Goal: Download file/media

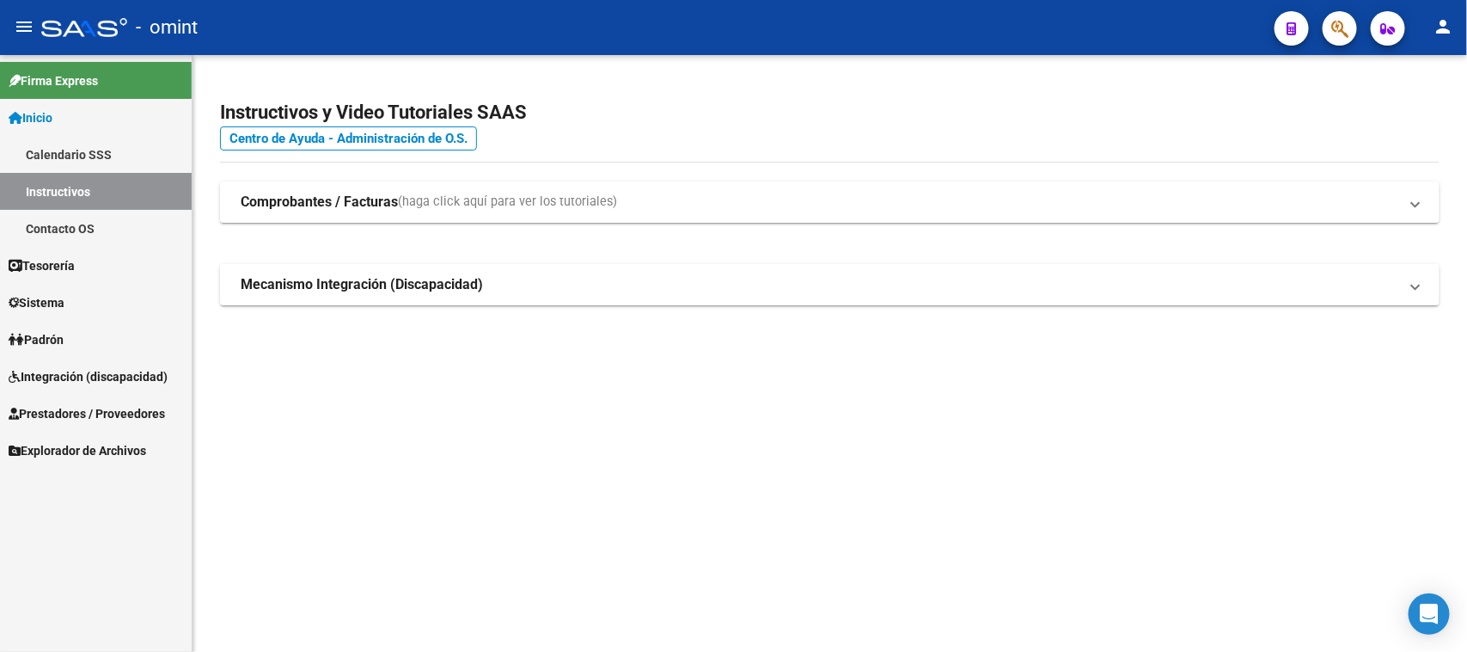
click at [92, 273] on link "Tesorería" at bounding box center [96, 265] width 192 height 37
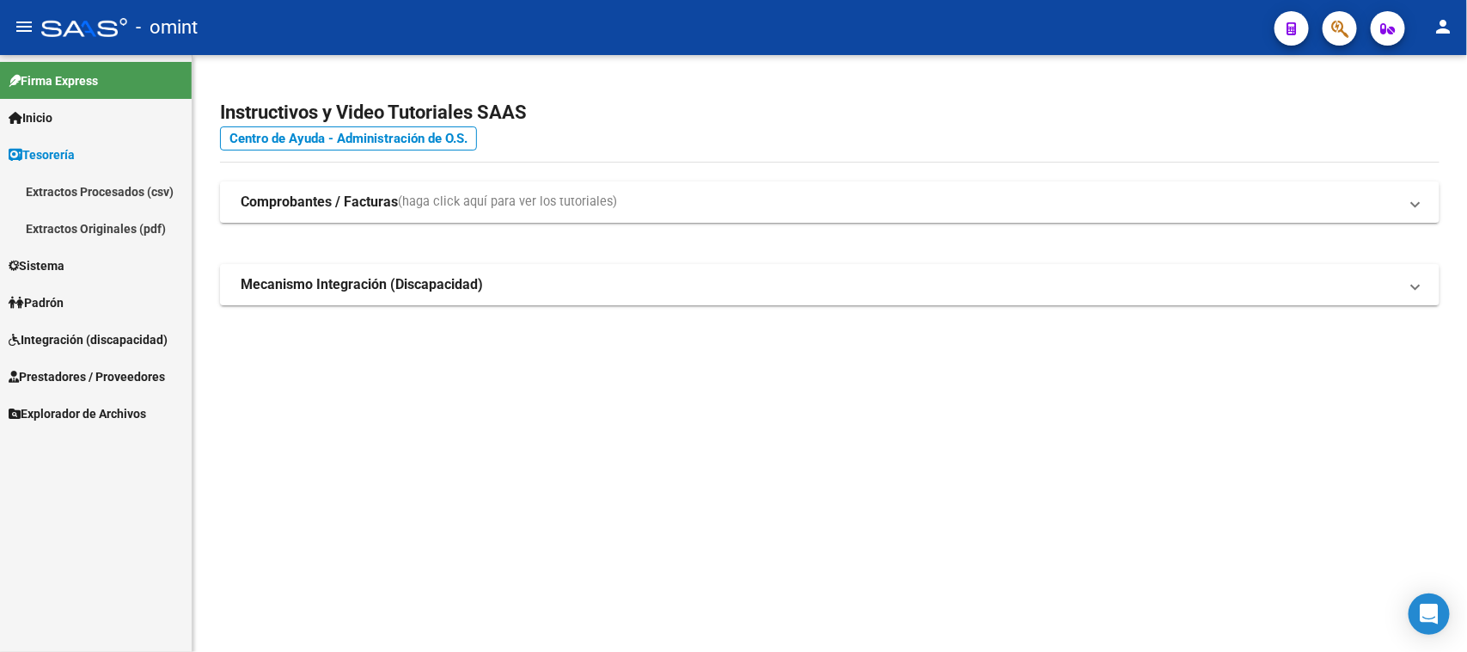
click at [95, 273] on link "Sistema" at bounding box center [96, 265] width 192 height 37
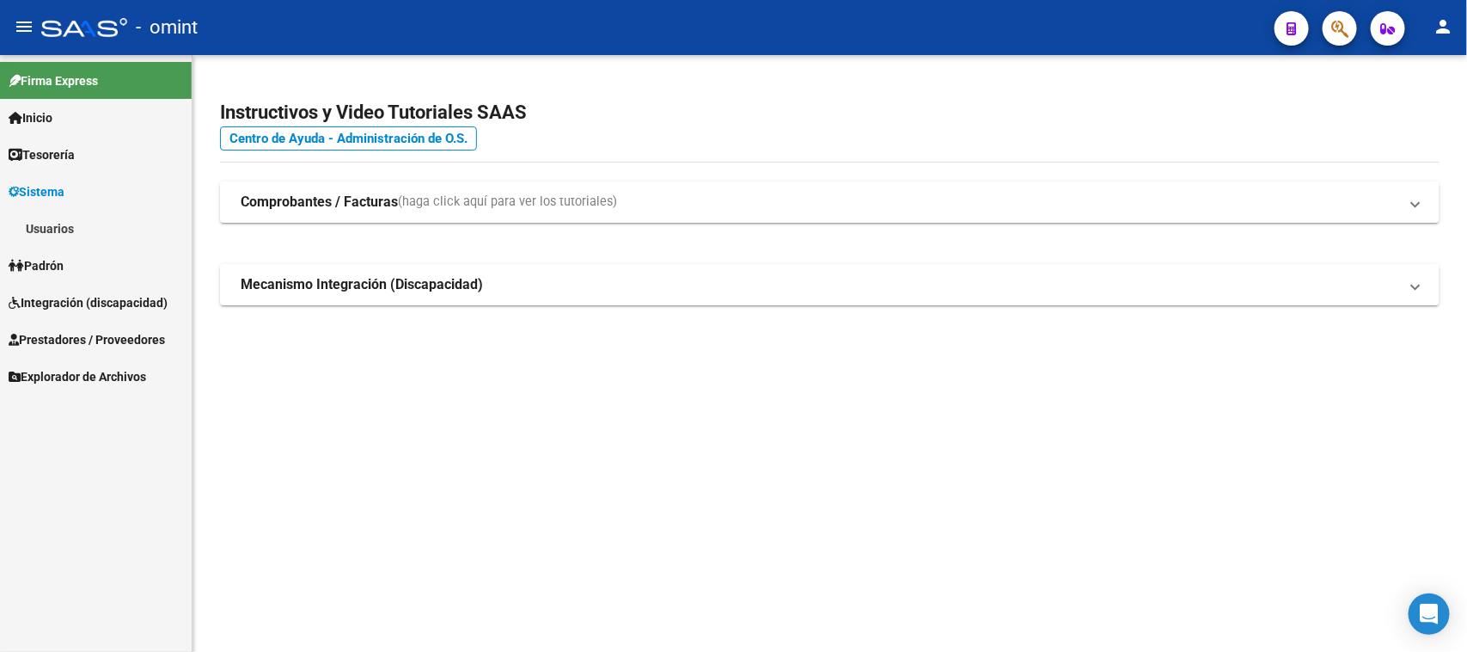
click at [100, 241] on link "Usuarios" at bounding box center [96, 228] width 192 height 37
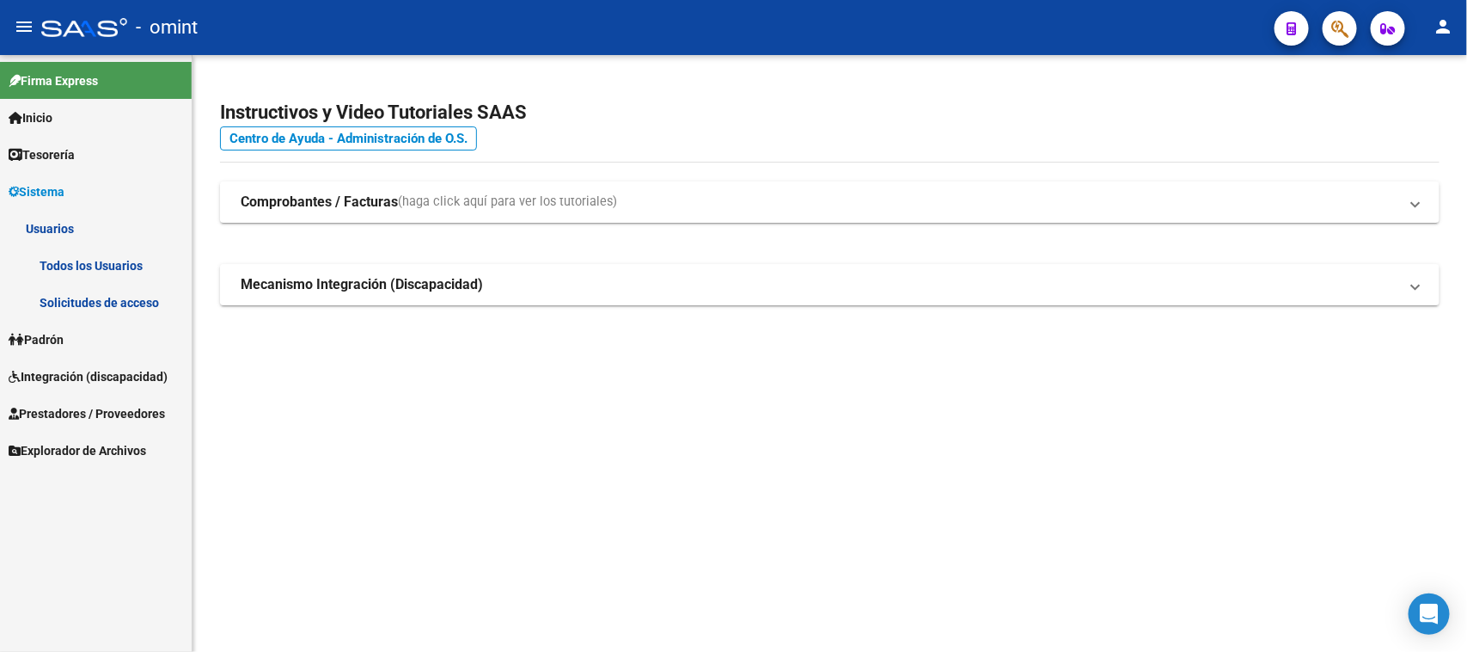
click at [89, 298] on link "Solicitudes de acceso" at bounding box center [96, 302] width 192 height 37
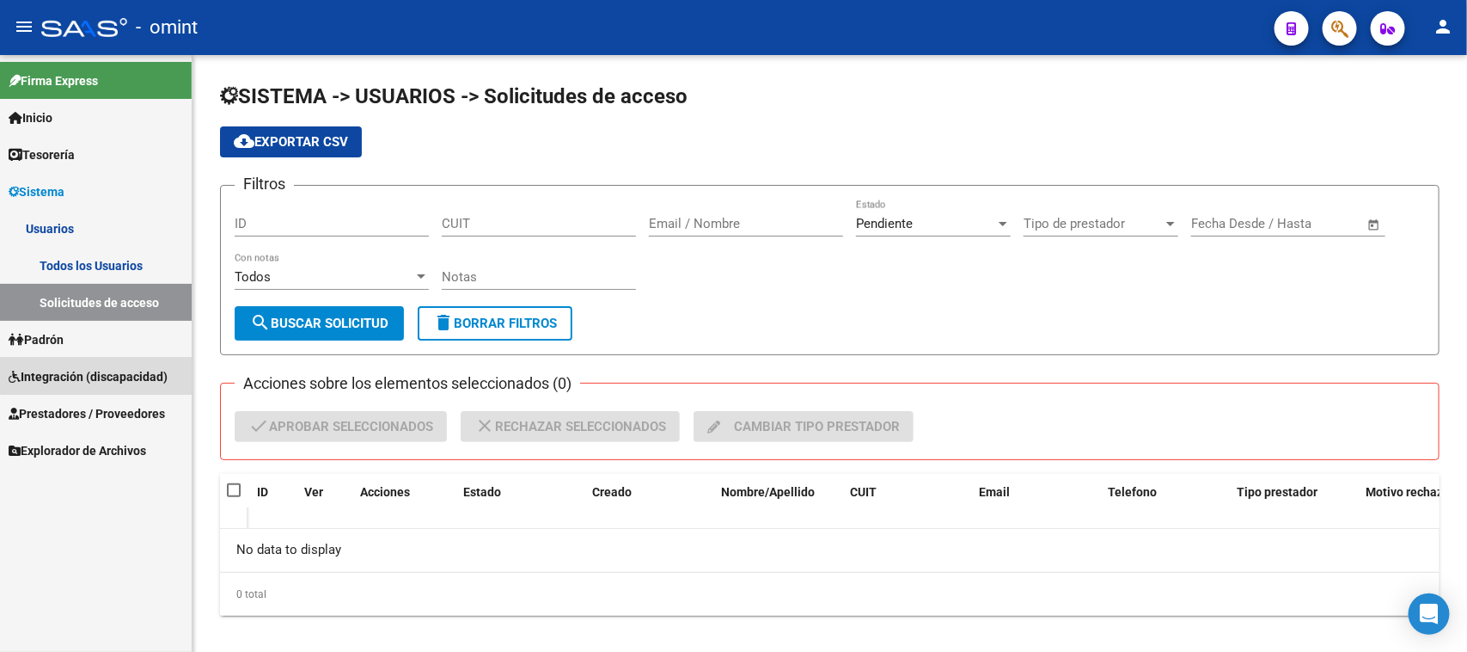
click at [97, 376] on span "Integración (discapacidad)" at bounding box center [88, 376] width 159 height 19
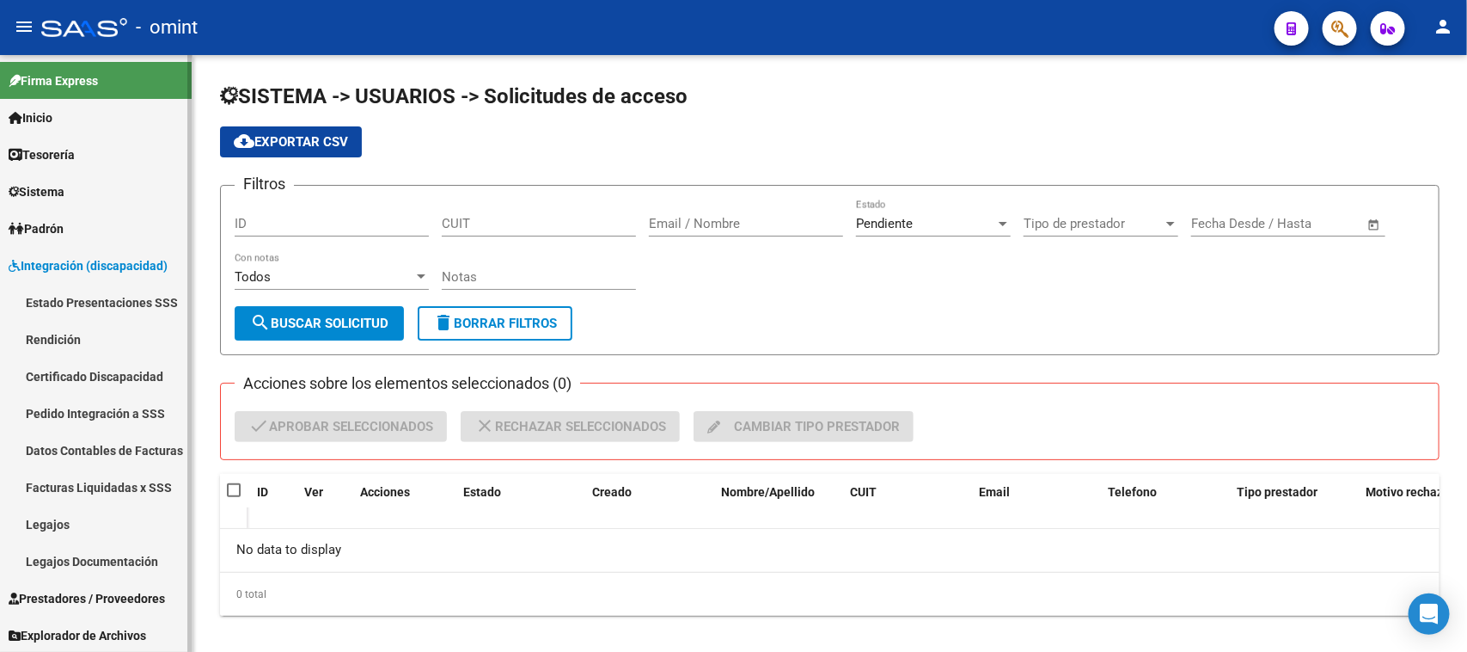
click at [100, 523] on link "Legajos" at bounding box center [96, 523] width 192 height 37
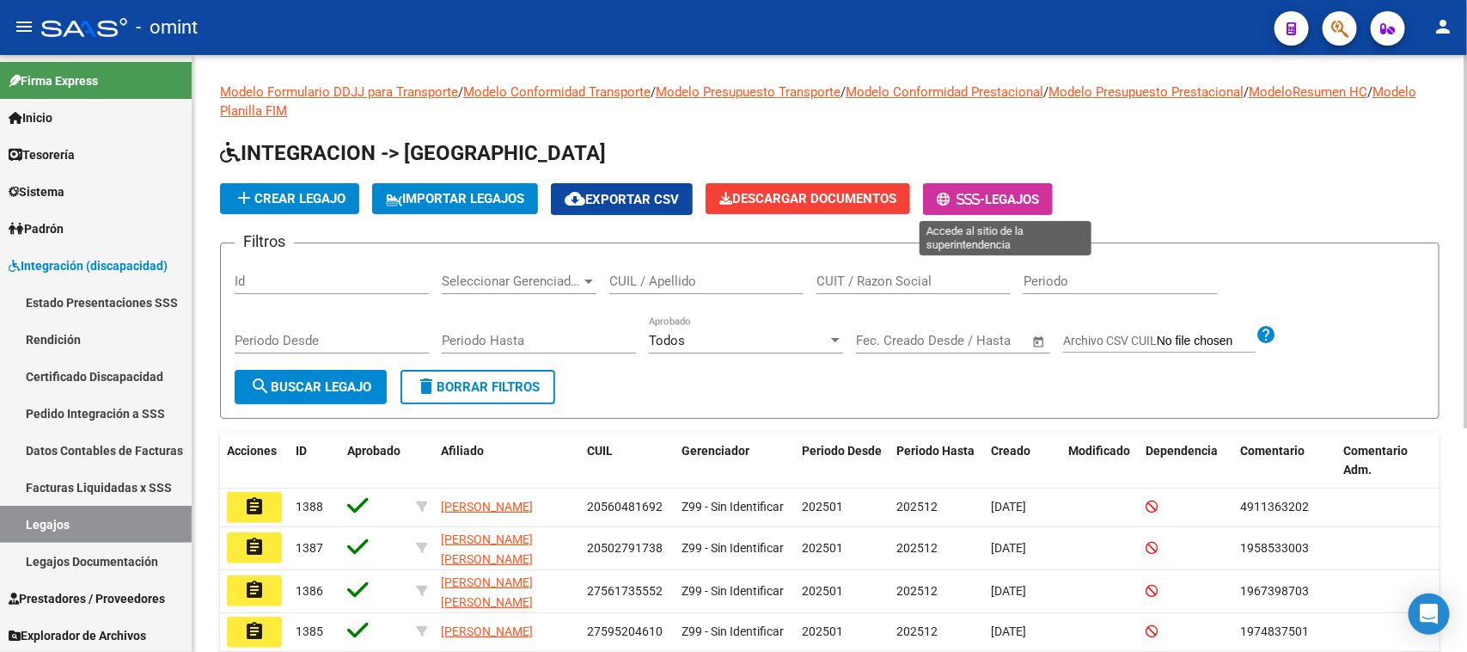
click at [1010, 199] on span "Legajos" at bounding box center [1012, 199] width 54 height 15
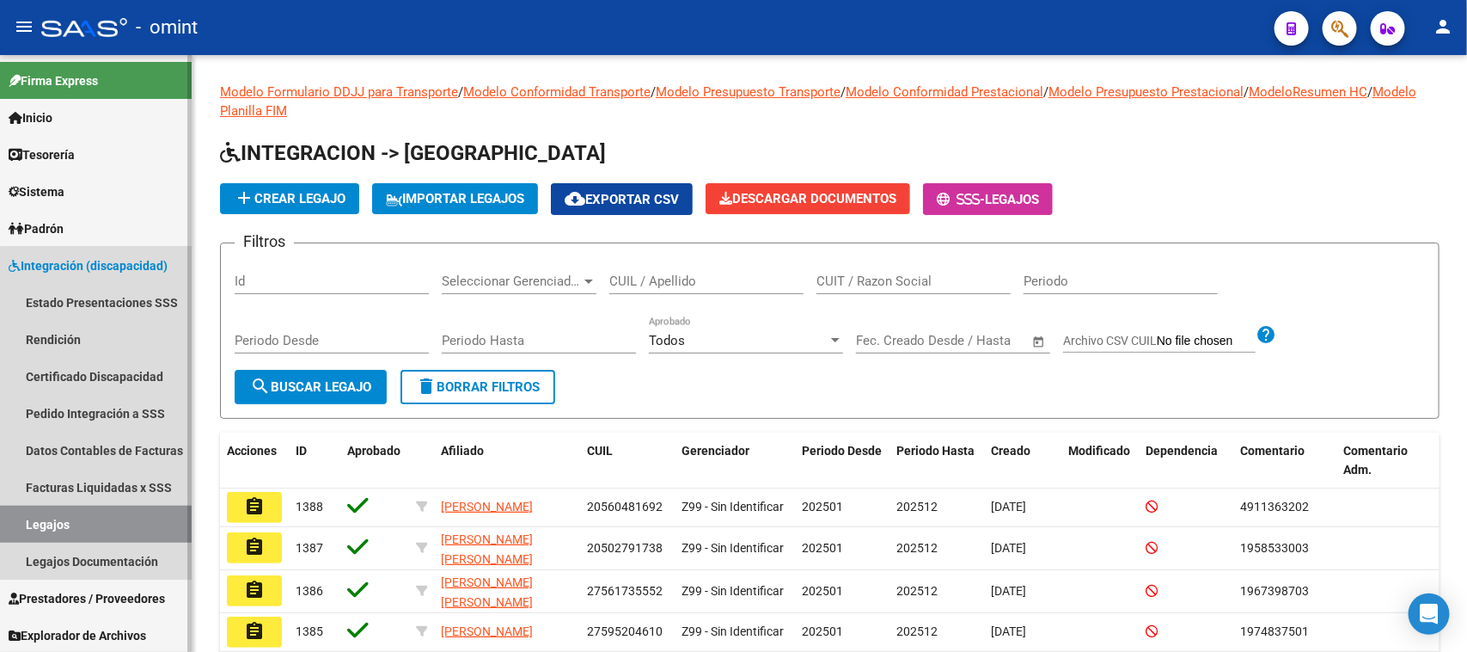
click at [173, 529] on link "Legajos" at bounding box center [96, 523] width 192 height 37
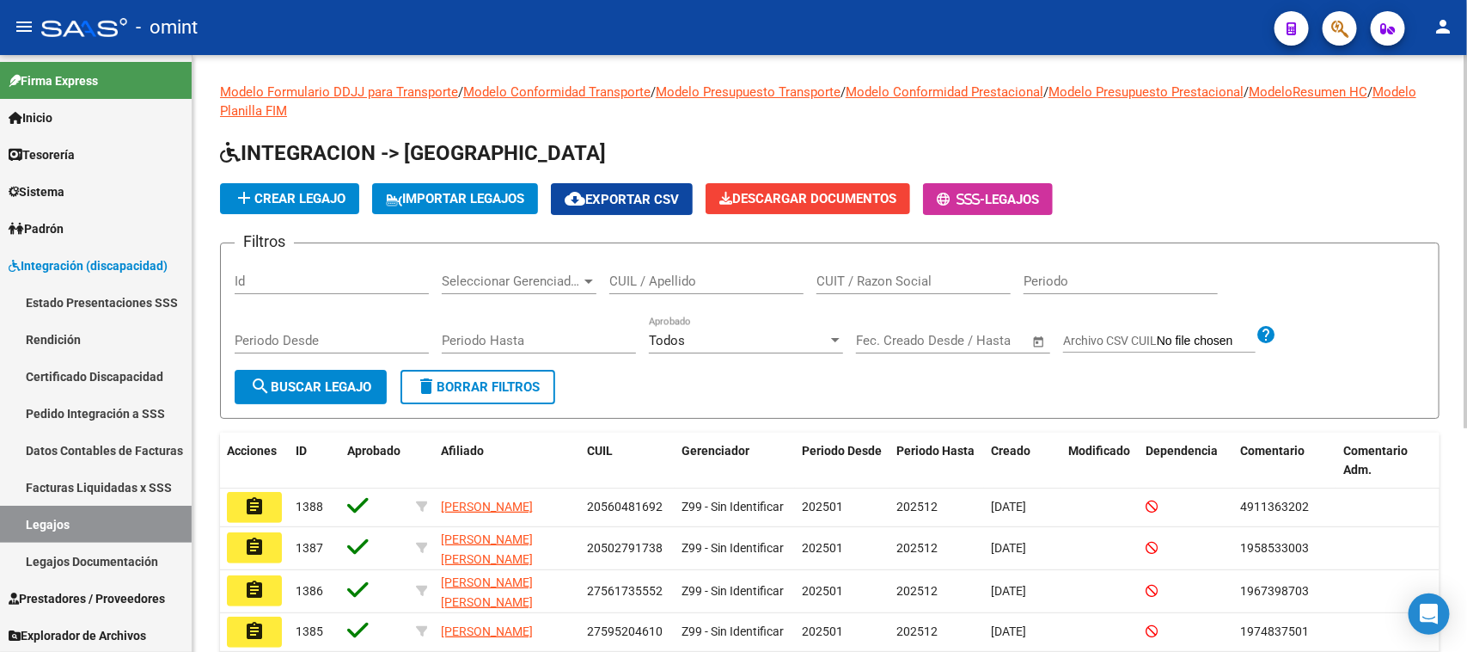
click at [771, 196] on span "Descargar Documentos" at bounding box center [808, 198] width 177 height 15
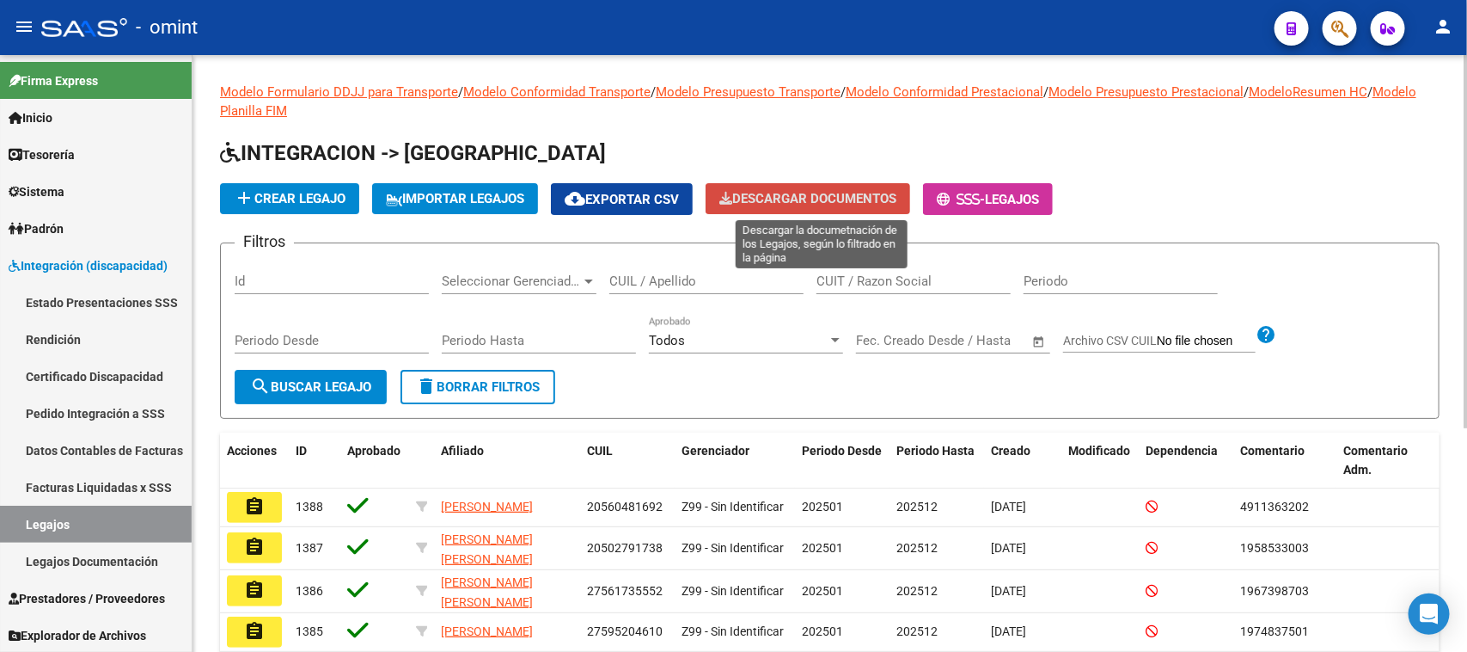
click at [823, 211] on button "Descargar Documentos" at bounding box center [808, 198] width 205 height 31
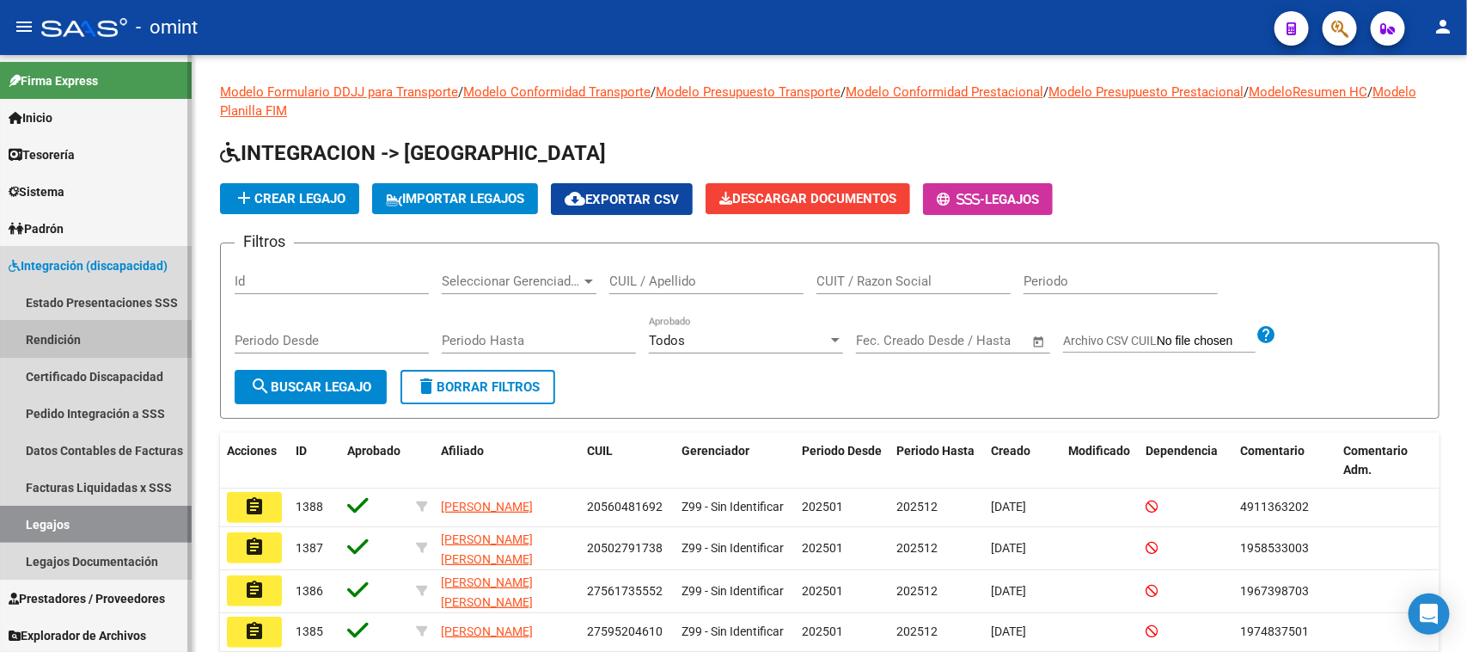
click at [65, 346] on link "Rendición" at bounding box center [96, 339] width 192 height 37
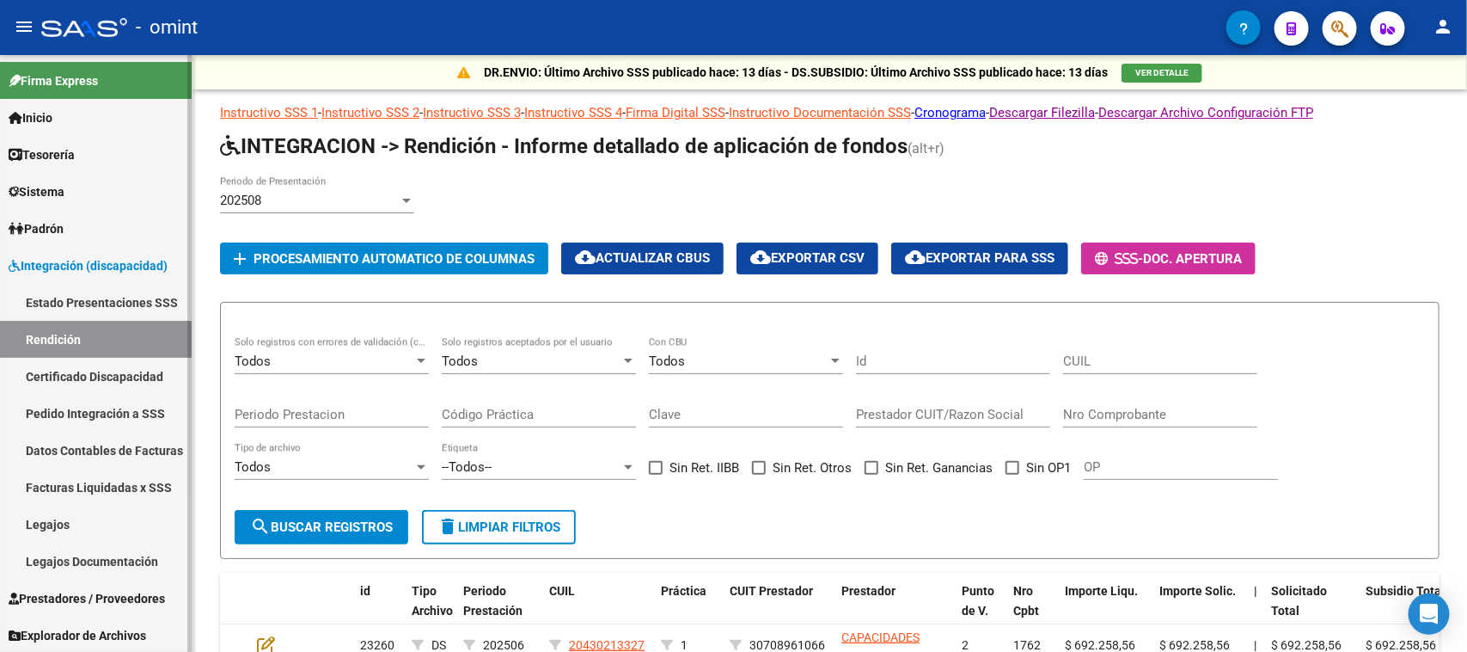
click at [84, 305] on link "Estado Presentaciones SSS" at bounding box center [96, 302] width 192 height 37
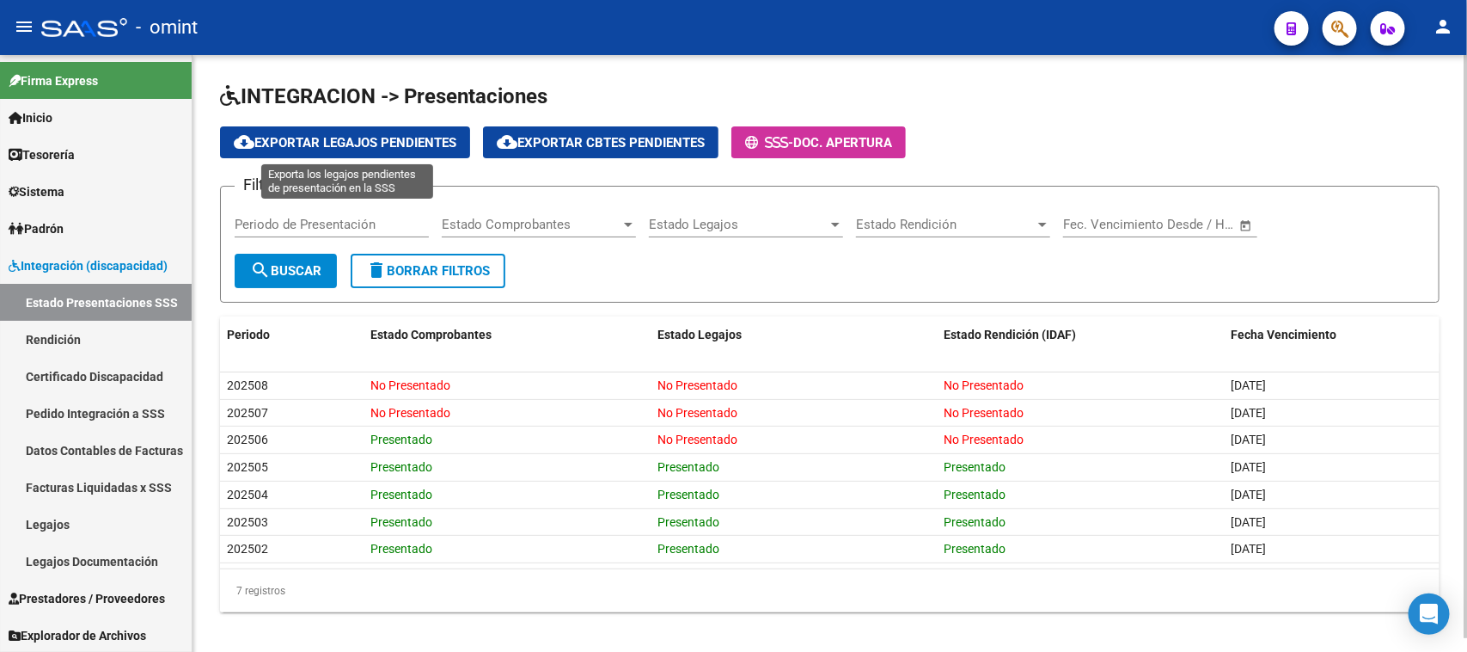
click at [322, 140] on span "cloud_download Exportar Legajos Pendientes" at bounding box center [345, 142] width 223 height 15
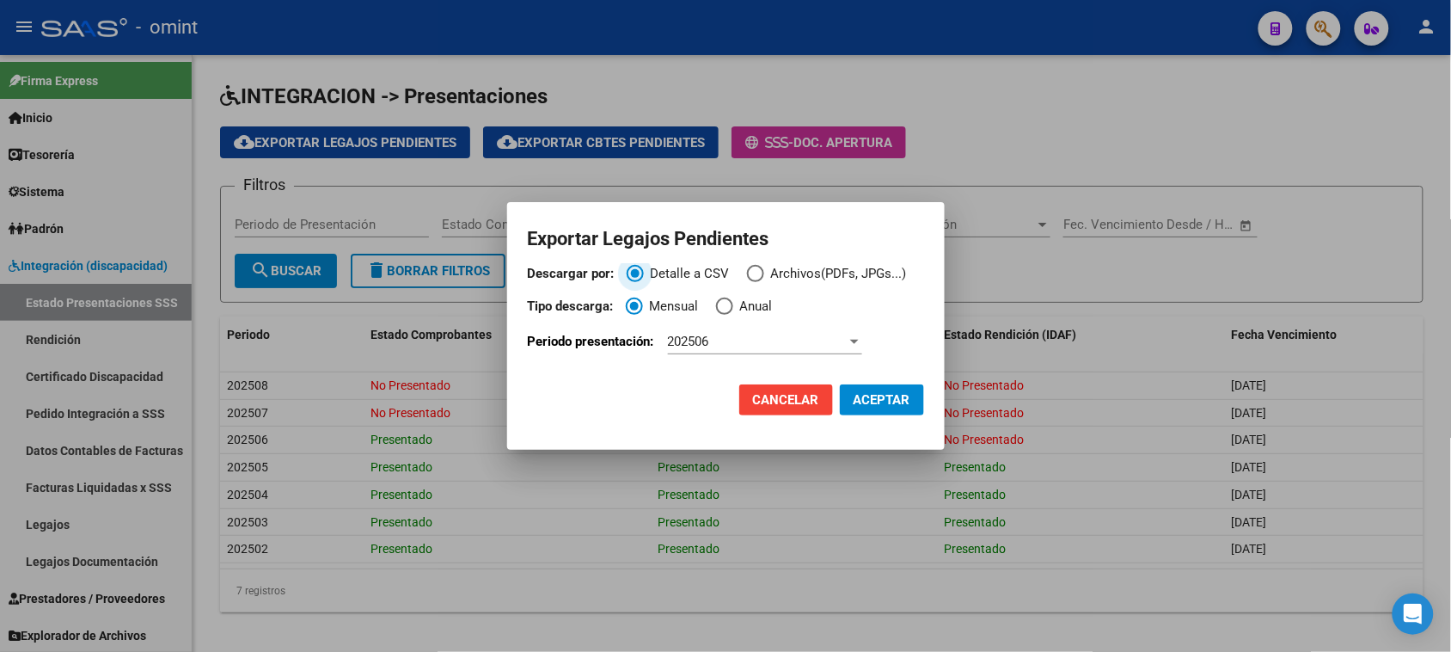
click at [785, 275] on span "Archivos(PDFs, JPGs...)" at bounding box center [835, 274] width 143 height 20
click at [764, 275] on input "Archivos(PDFs, JPGs...)" at bounding box center [755, 273] width 17 height 17
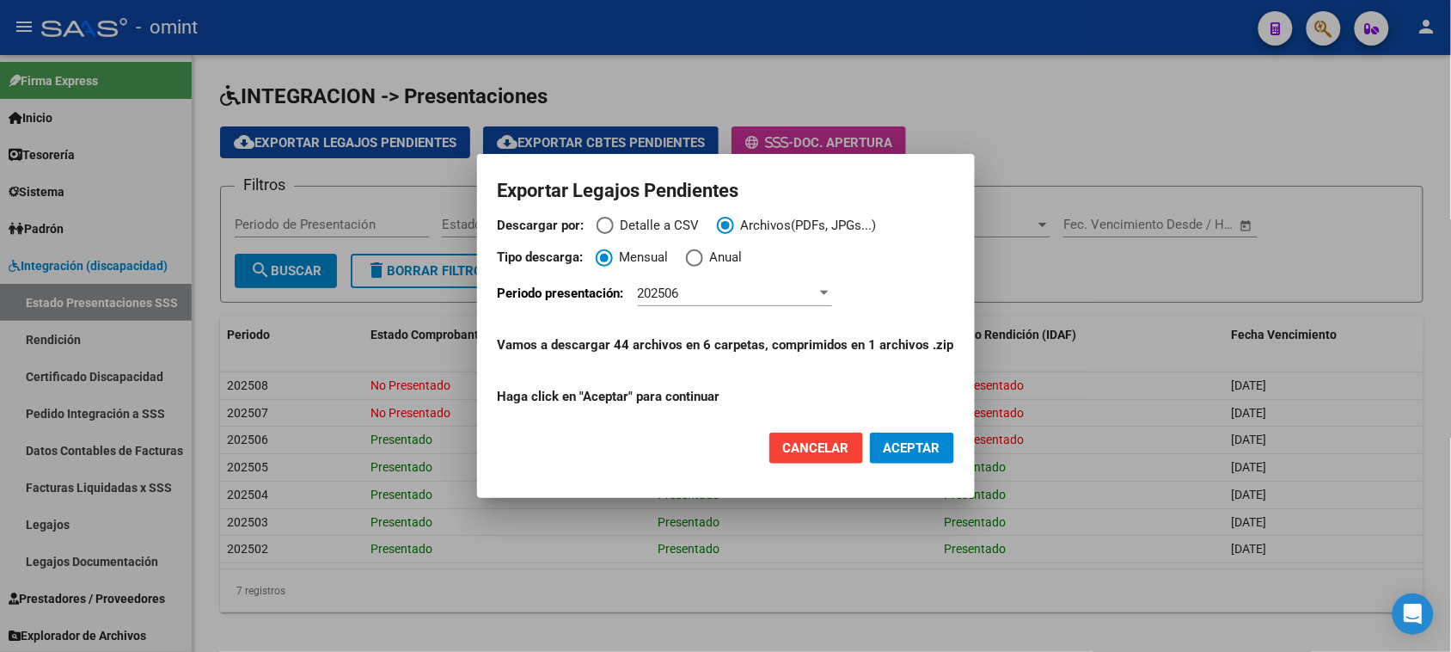
click at [697, 282] on div "202506" at bounding box center [735, 293] width 194 height 26
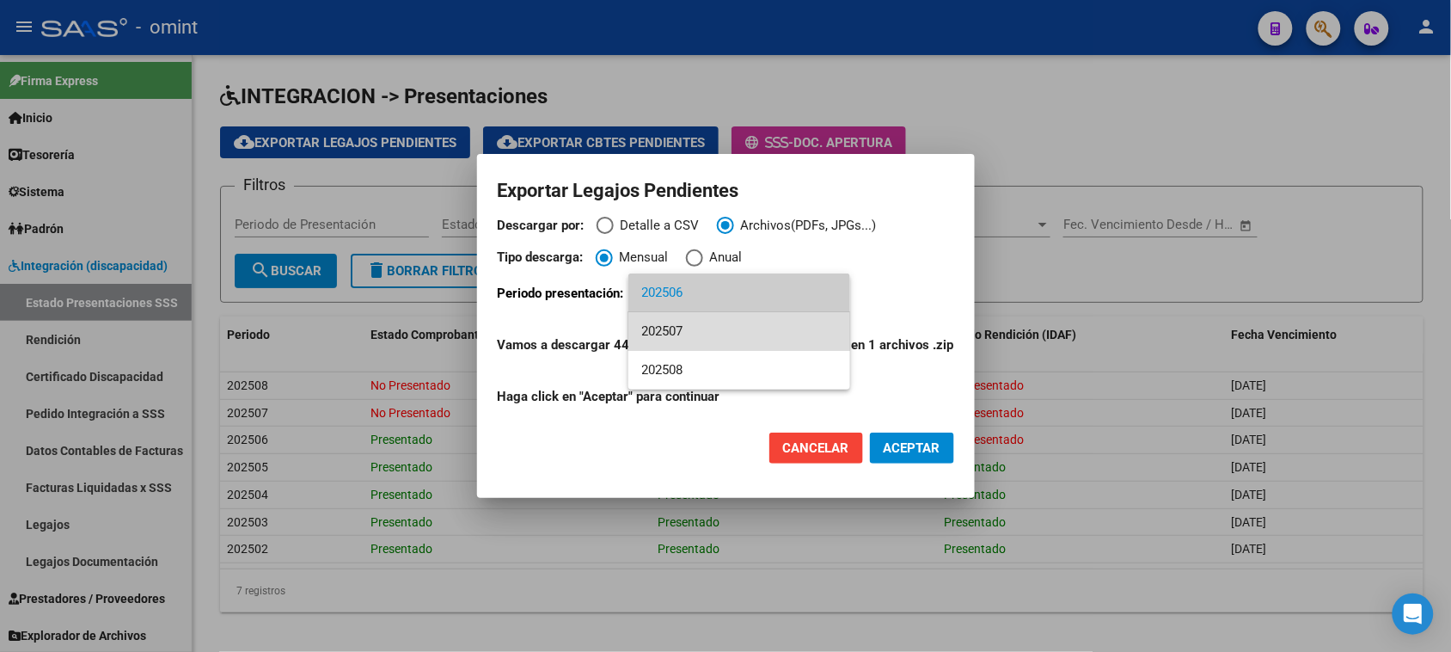
click at [690, 328] on span "202507" at bounding box center [739, 331] width 194 height 39
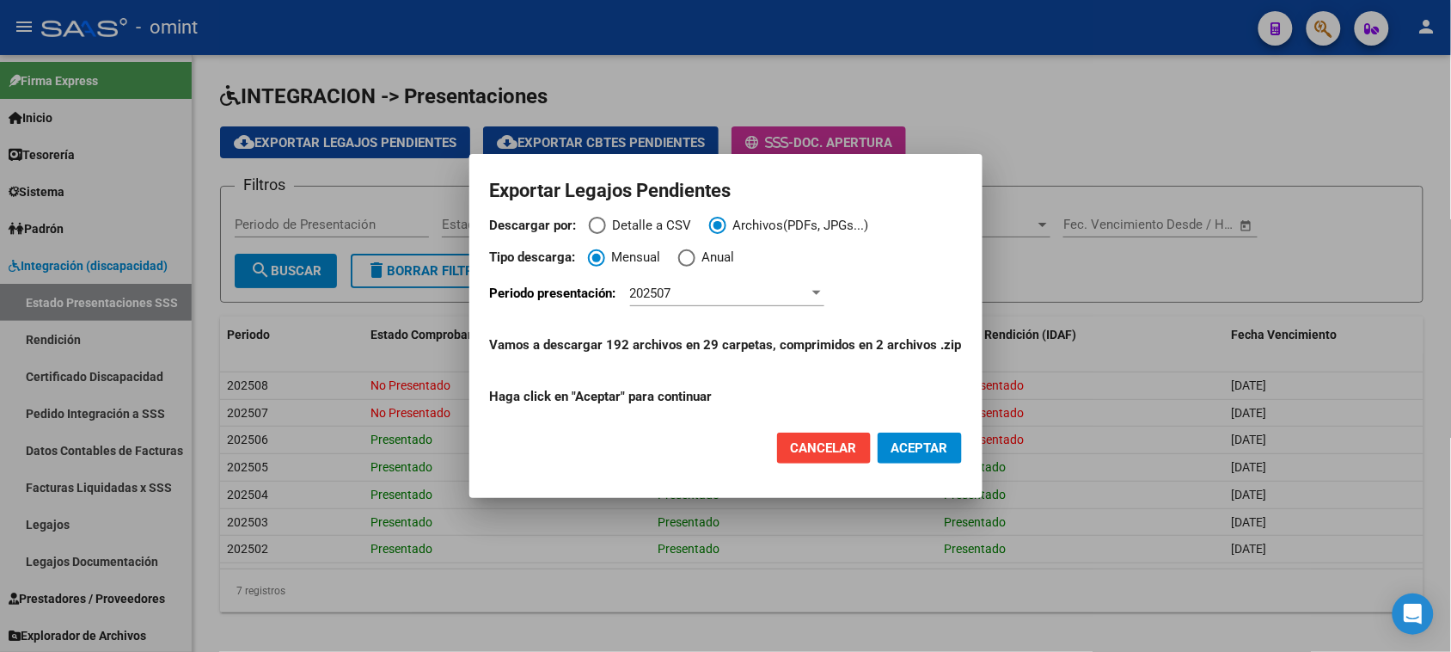
click at [806, 458] on button "Cancelar" at bounding box center [824, 447] width 94 height 31
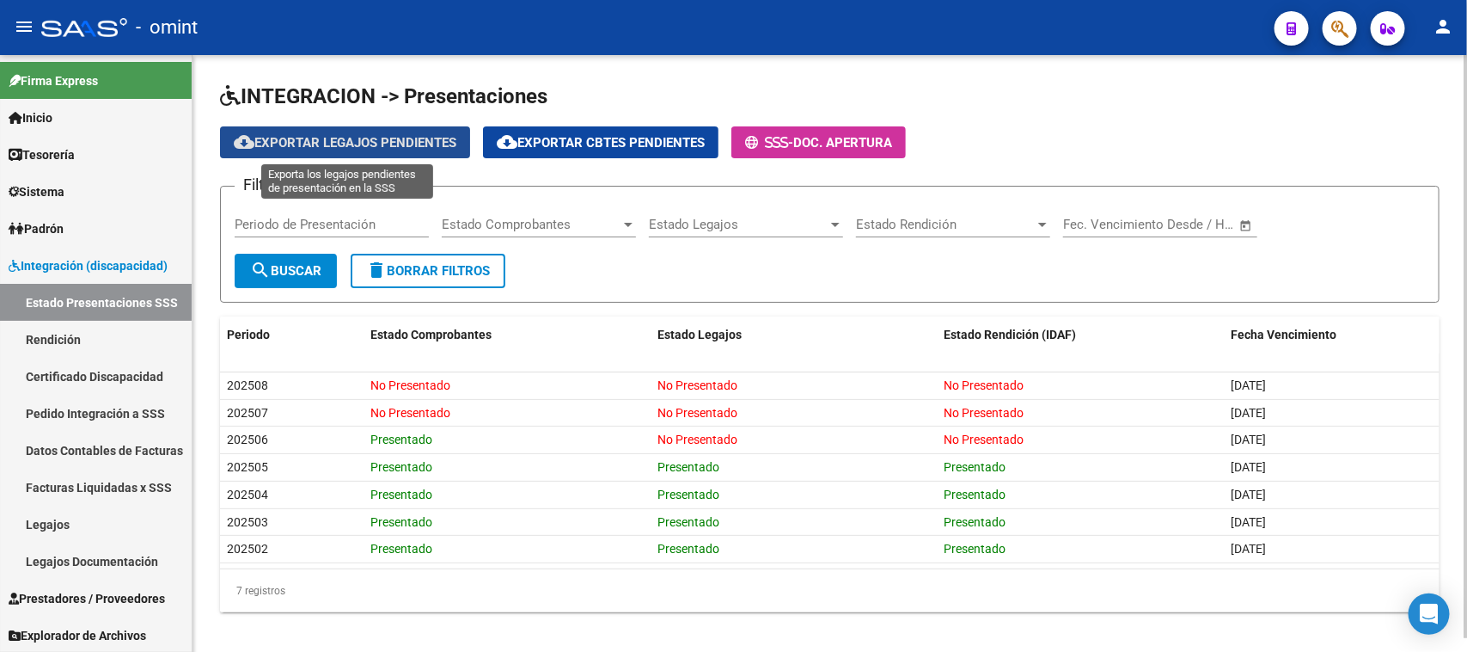
click at [282, 140] on span "cloud_download Exportar Legajos Pendientes" at bounding box center [345, 142] width 223 height 15
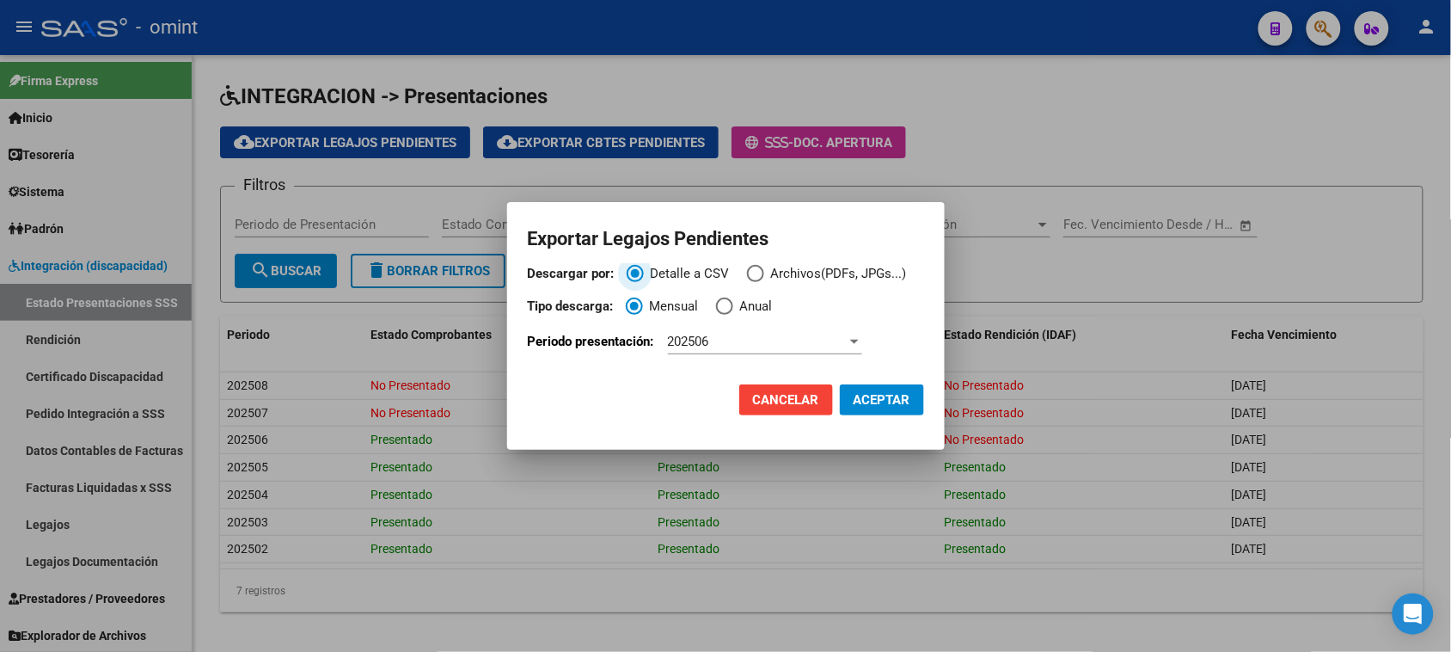
click at [709, 340] on span "202506" at bounding box center [688, 341] width 41 height 15
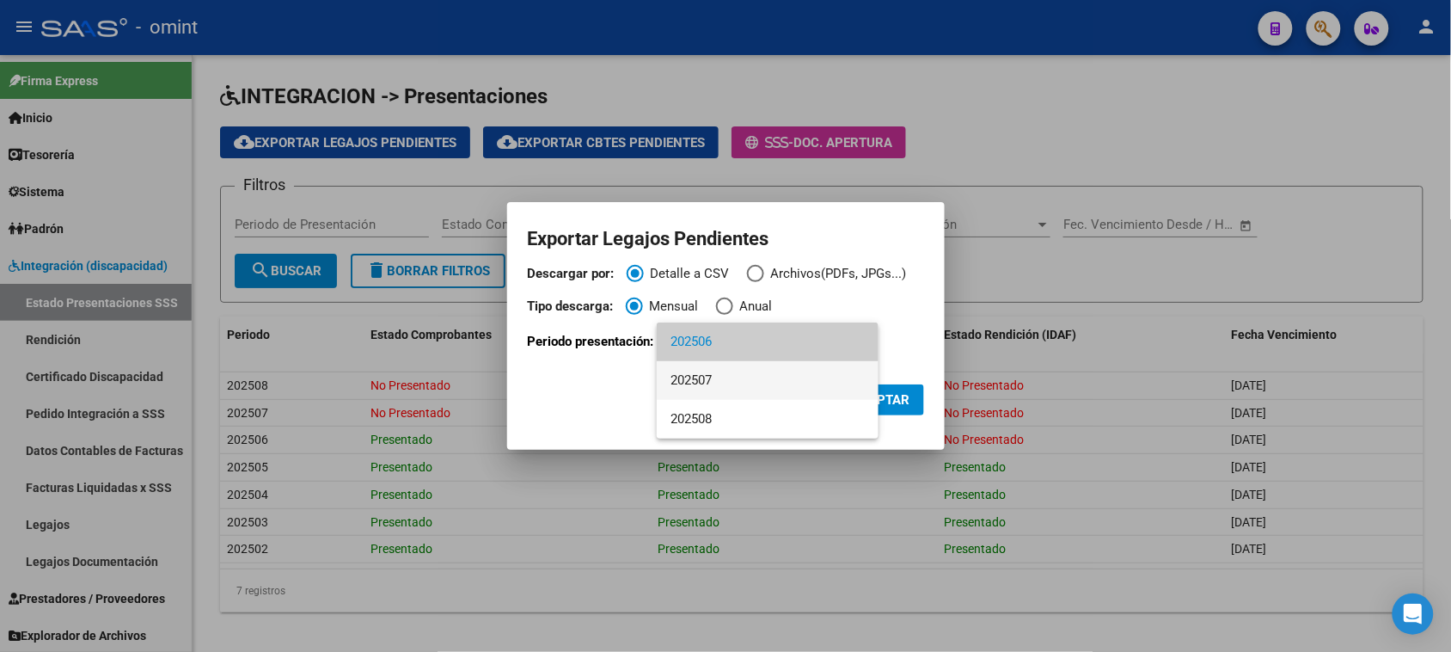
click at [708, 377] on span "202507" at bounding box center [768, 380] width 194 height 39
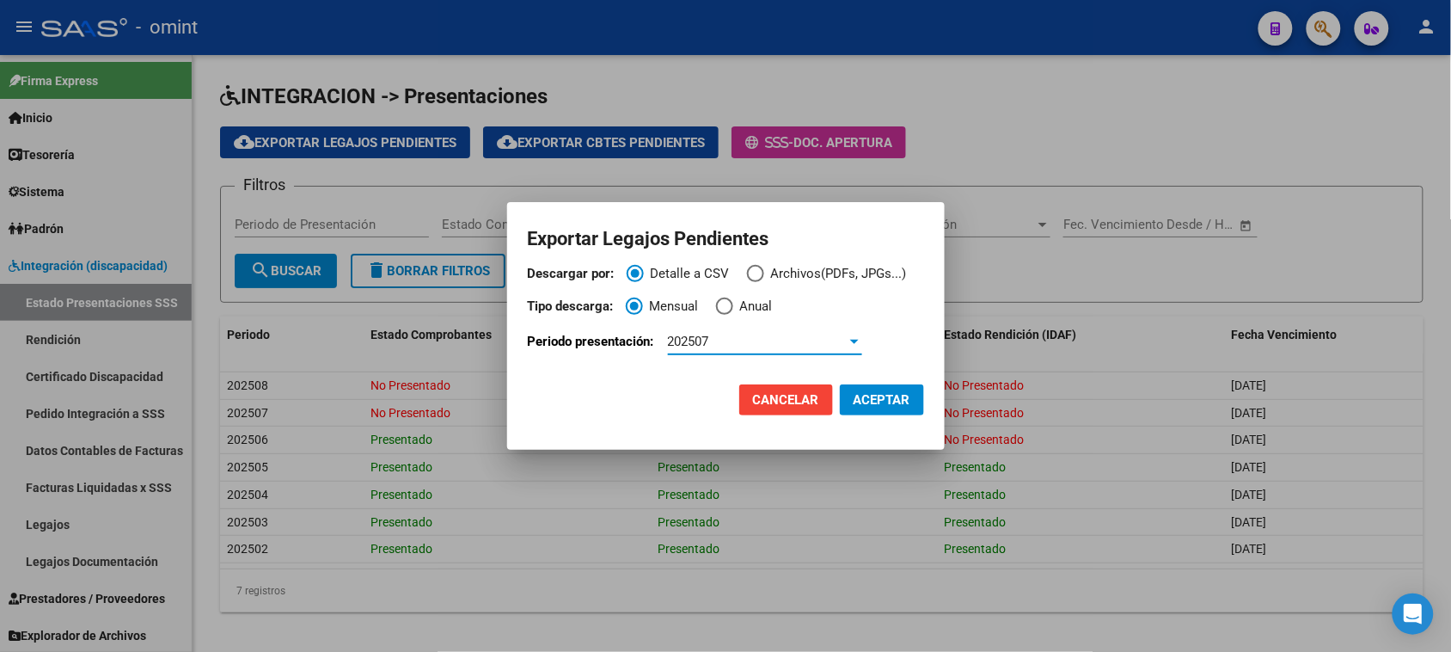
click at [765, 275] on span "Archivos(PDFs, JPGs...)" at bounding box center [835, 274] width 143 height 20
click at [764, 275] on input "Archivos(PDFs, JPGs...)" at bounding box center [755, 273] width 17 height 17
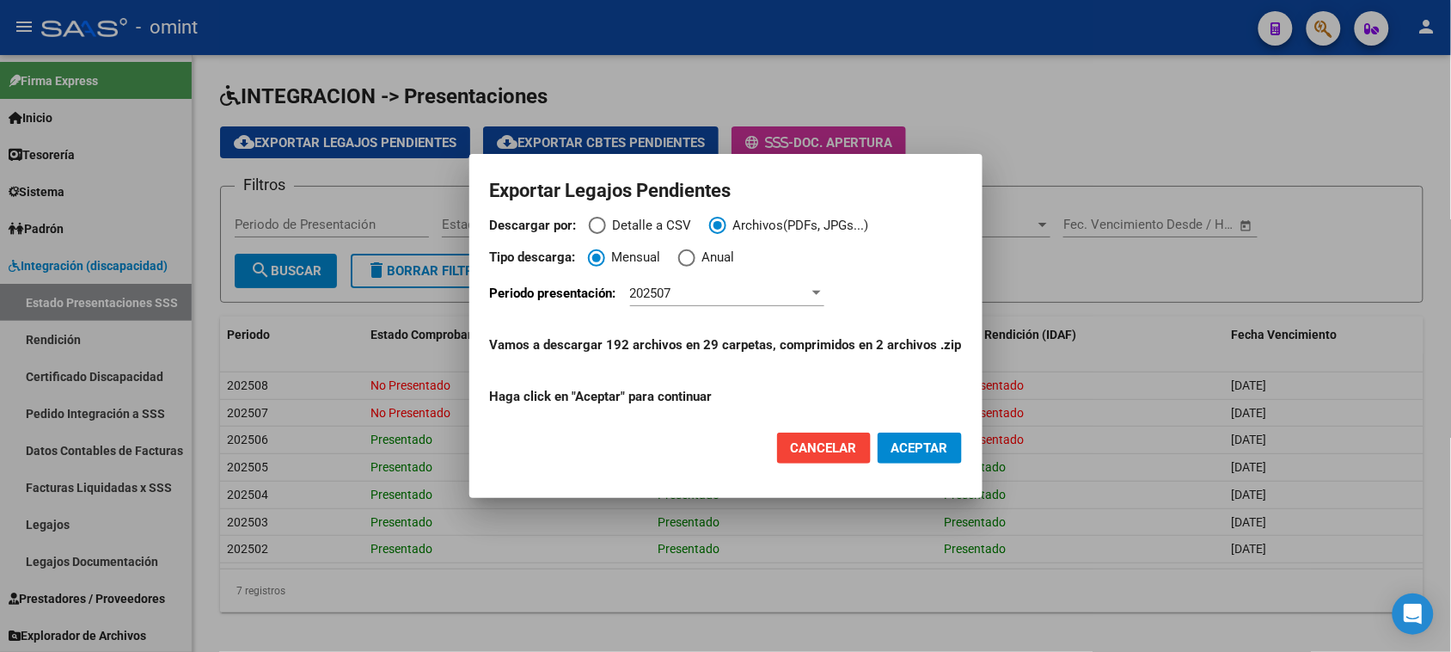
click at [930, 449] on span "ACEPTAR" at bounding box center [919, 447] width 57 height 15
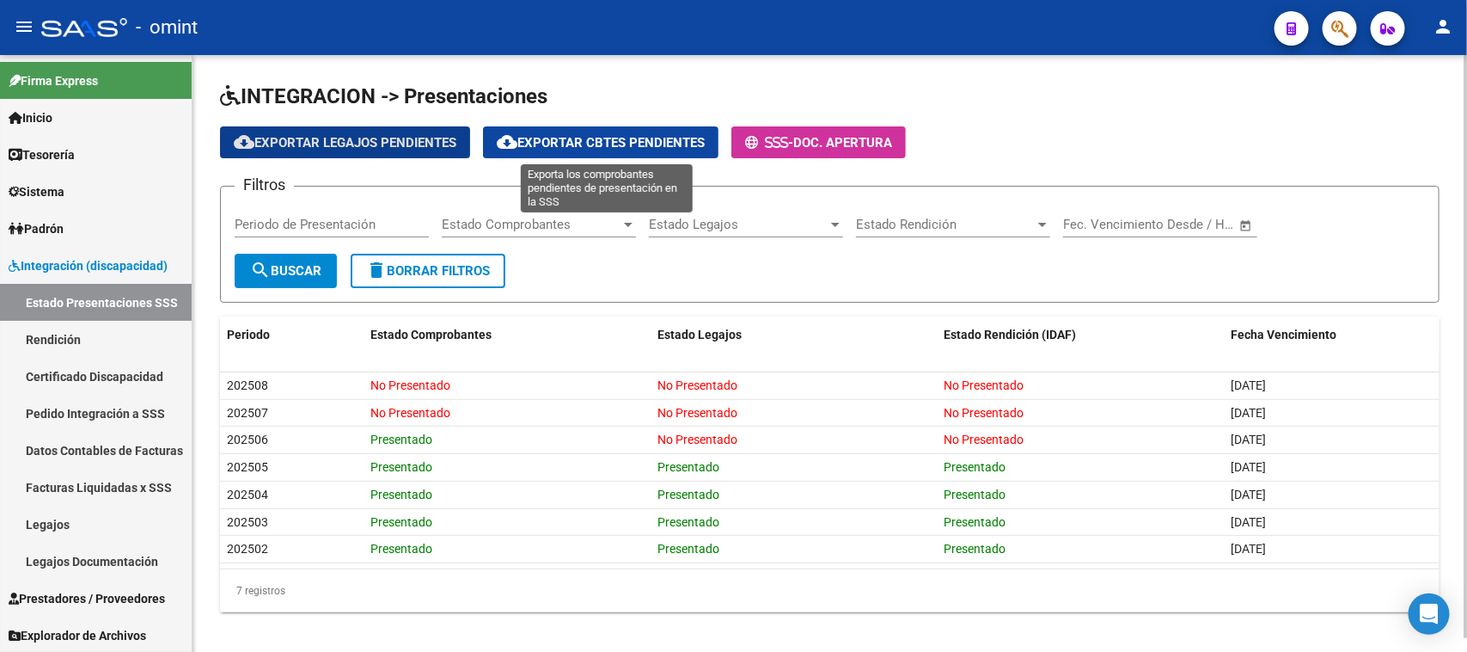
click at [538, 135] on span "cloud_download Exportar Cbtes Pendientes" at bounding box center [601, 142] width 208 height 15
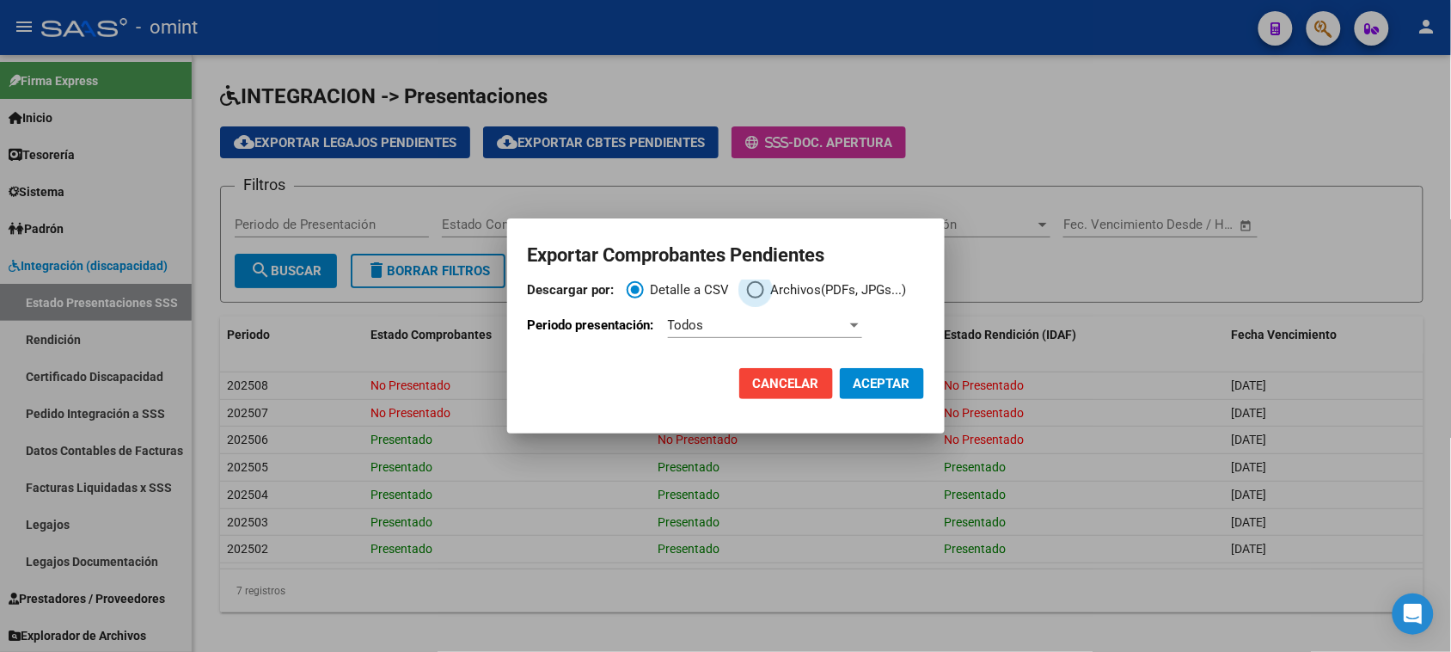
drag, startPoint x: 768, startPoint y: 288, endPoint x: 642, endPoint y: 384, distance: 158.2
click at [766, 289] on span "Archivos(PDFs, JPGs...)" at bounding box center [835, 290] width 143 height 20
click at [764, 289] on input "Archivos(PDFs, JPGs...)" at bounding box center [755, 289] width 17 height 17
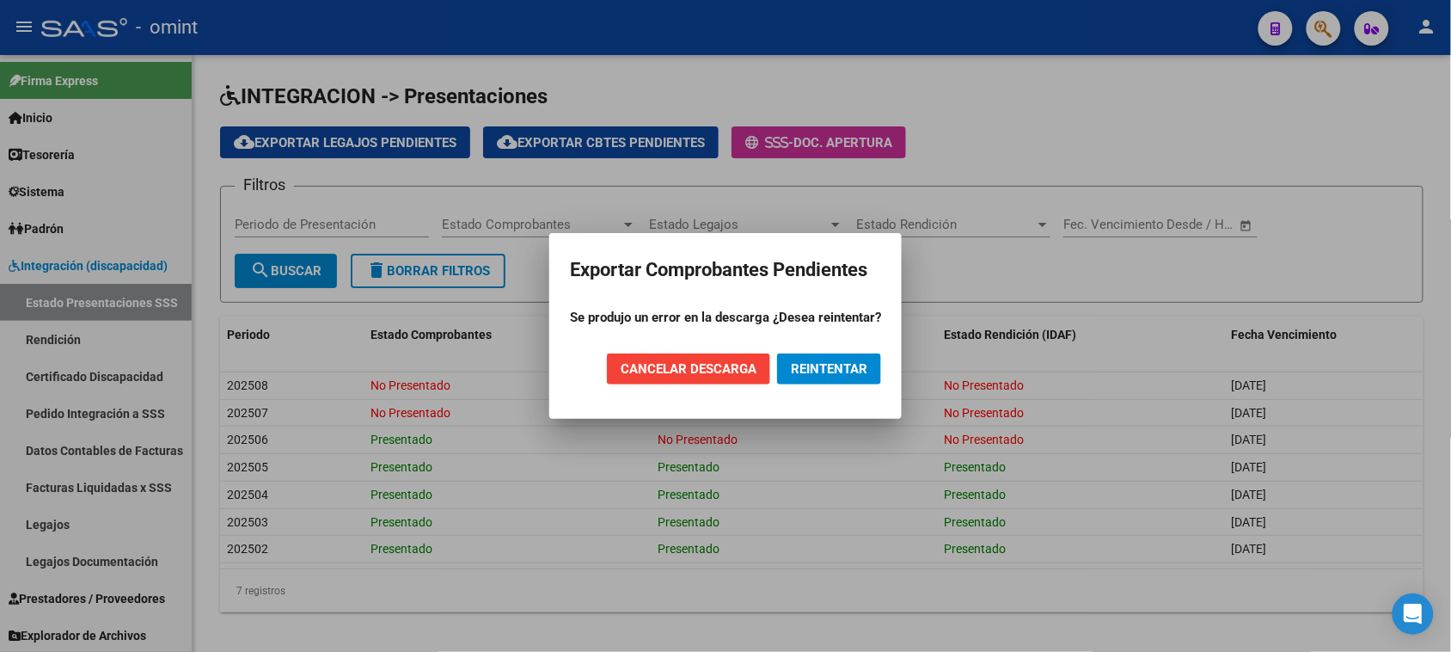
click at [817, 368] on span "REINTENTAR" at bounding box center [829, 368] width 77 height 15
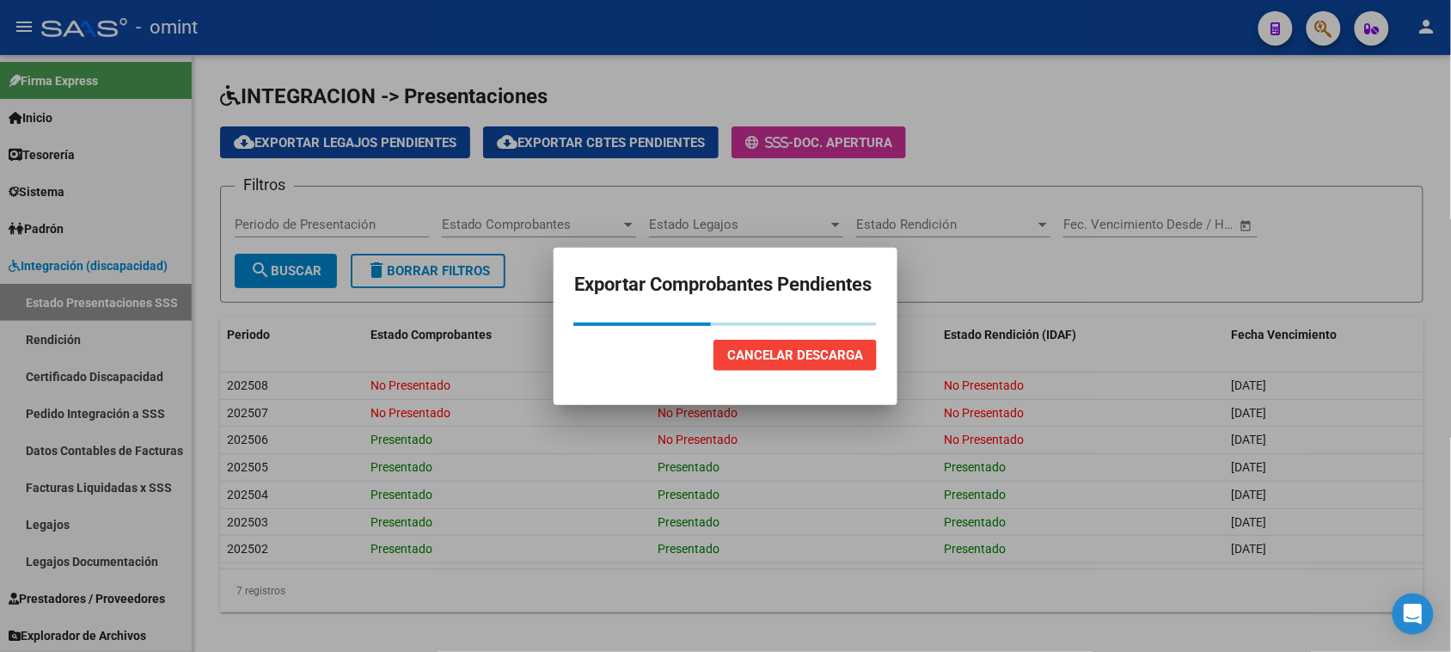
click at [815, 359] on span "Cancelar Descarga" at bounding box center [795, 354] width 136 height 15
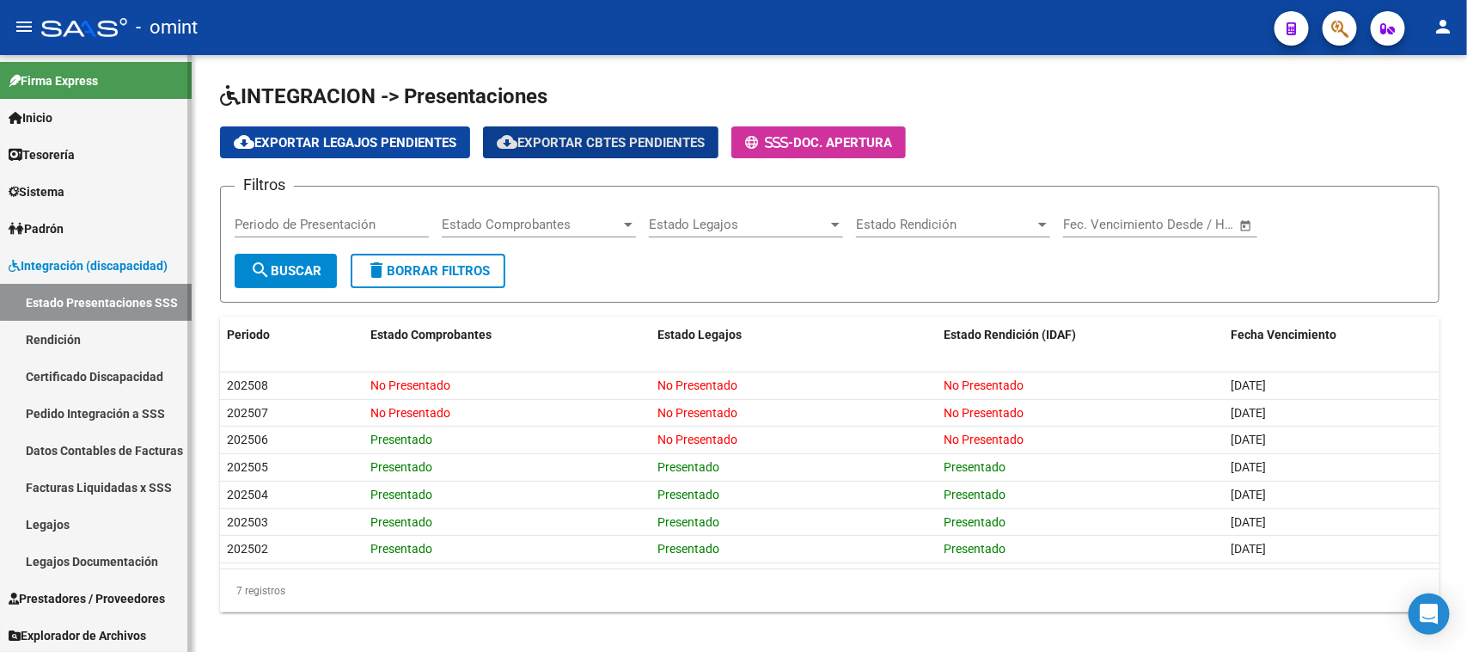
click at [132, 583] on link "Prestadores / Proveedores" at bounding box center [96, 597] width 192 height 37
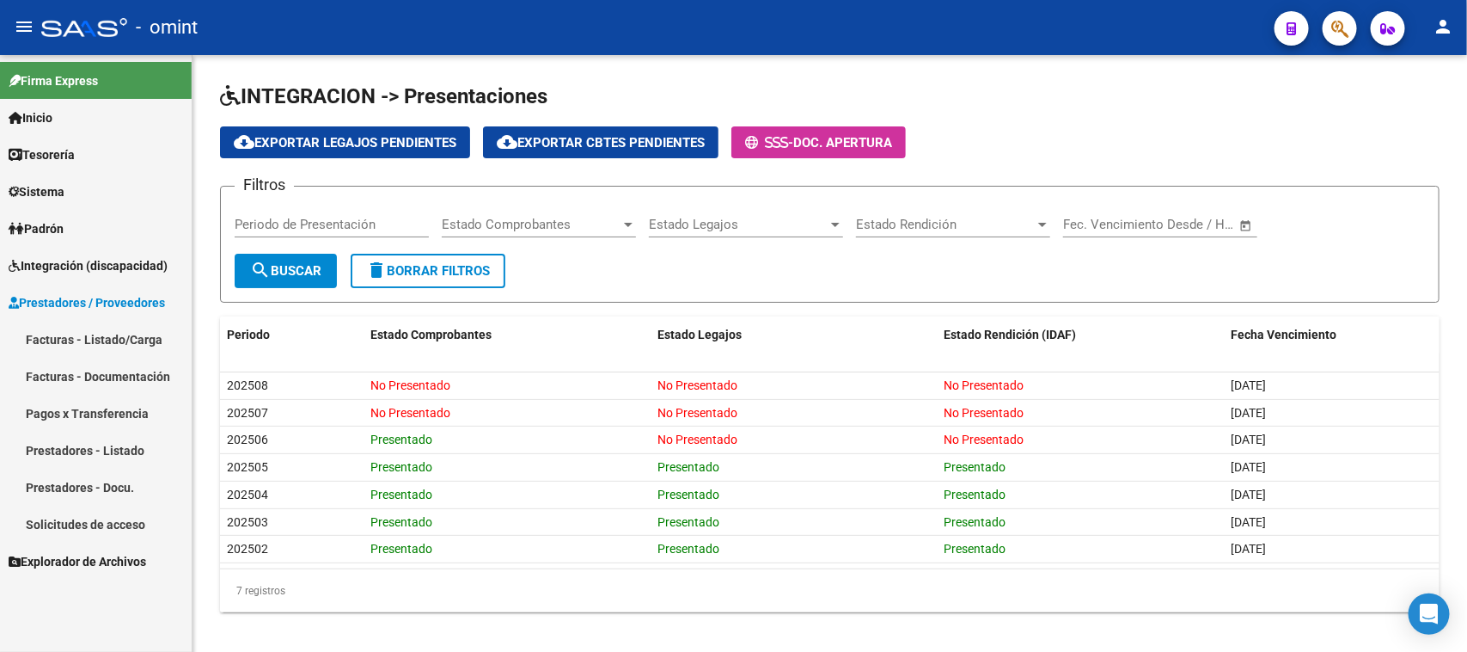
click at [86, 334] on link "Facturas - Listado/Carga" at bounding box center [96, 339] width 192 height 37
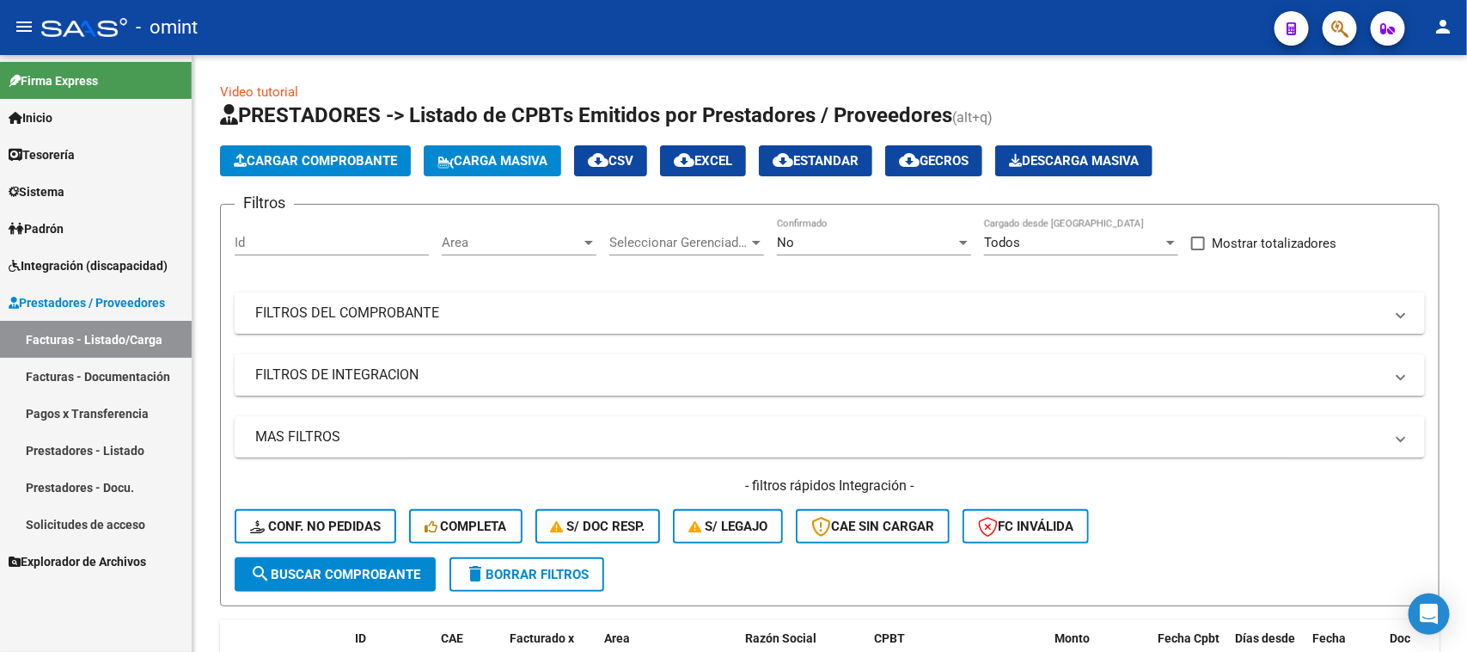
click at [83, 259] on span "Integración (discapacidad)" at bounding box center [88, 265] width 159 height 19
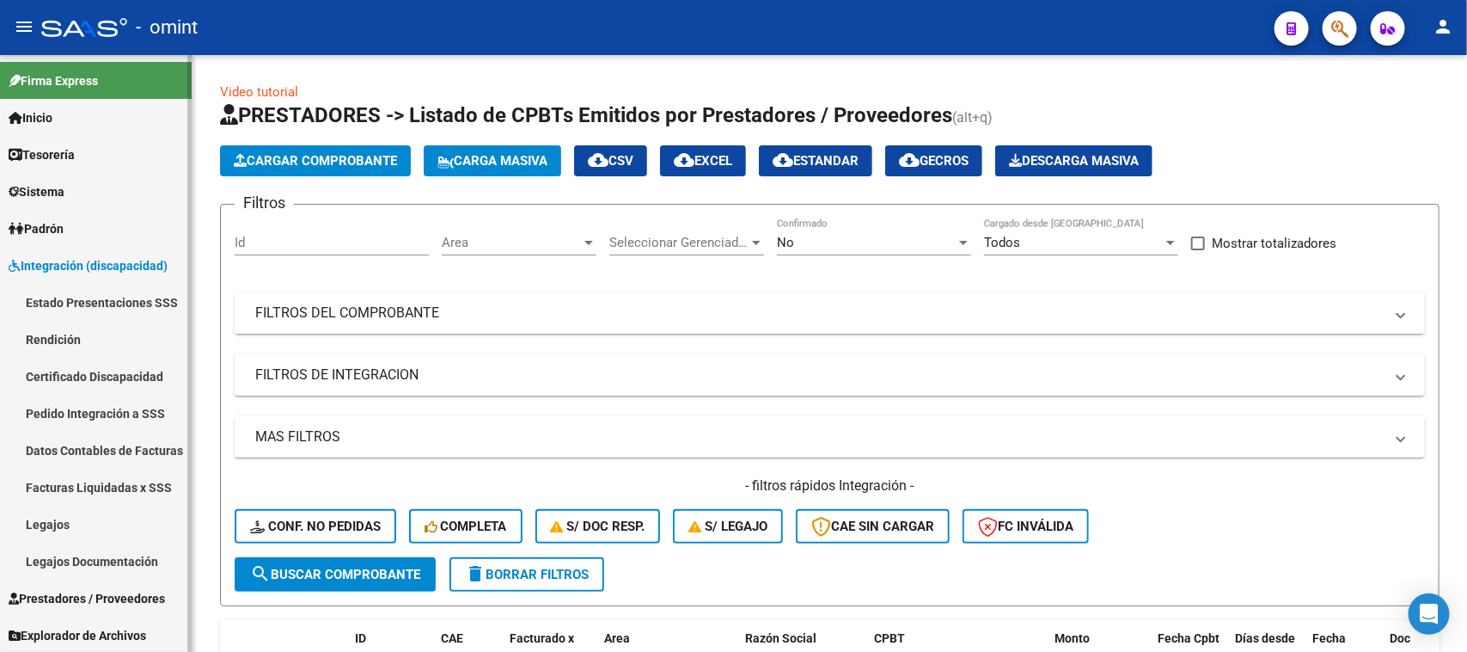
click at [143, 340] on link "Rendición" at bounding box center [96, 339] width 192 height 37
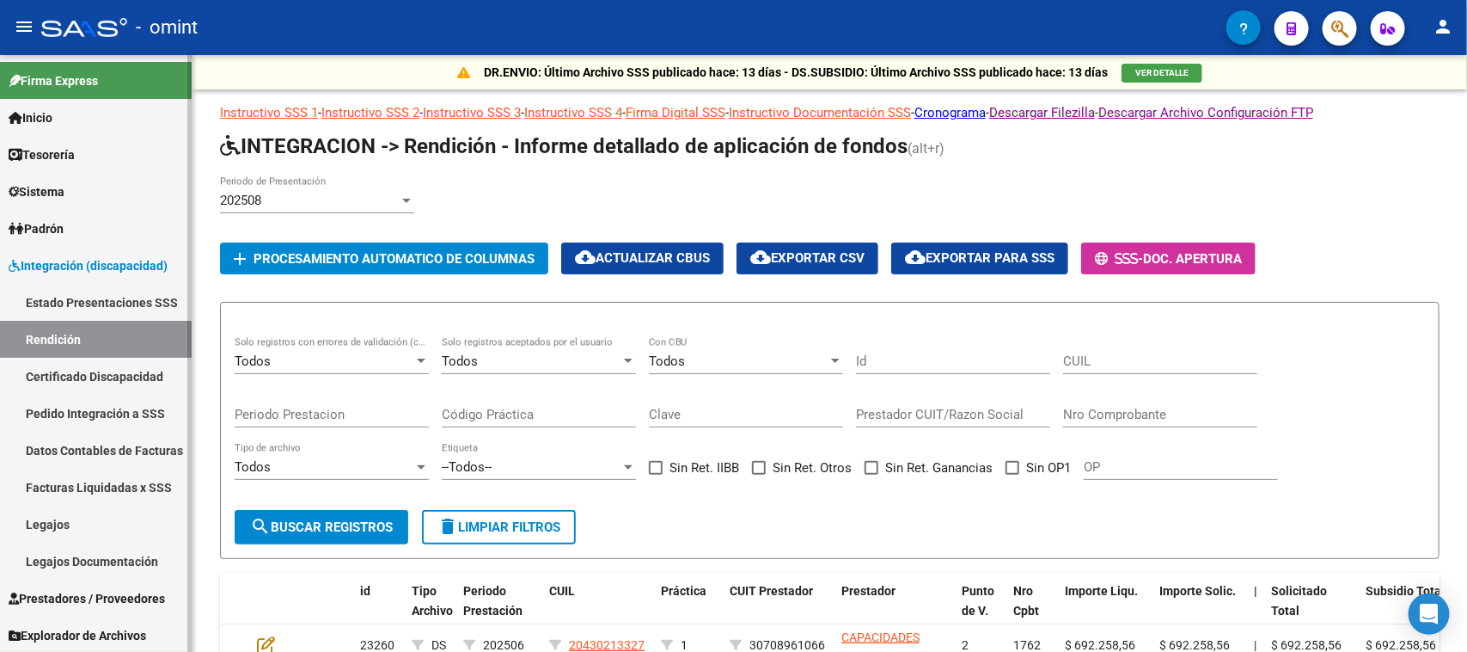
click at [105, 293] on link "Estado Presentaciones SSS" at bounding box center [96, 302] width 192 height 37
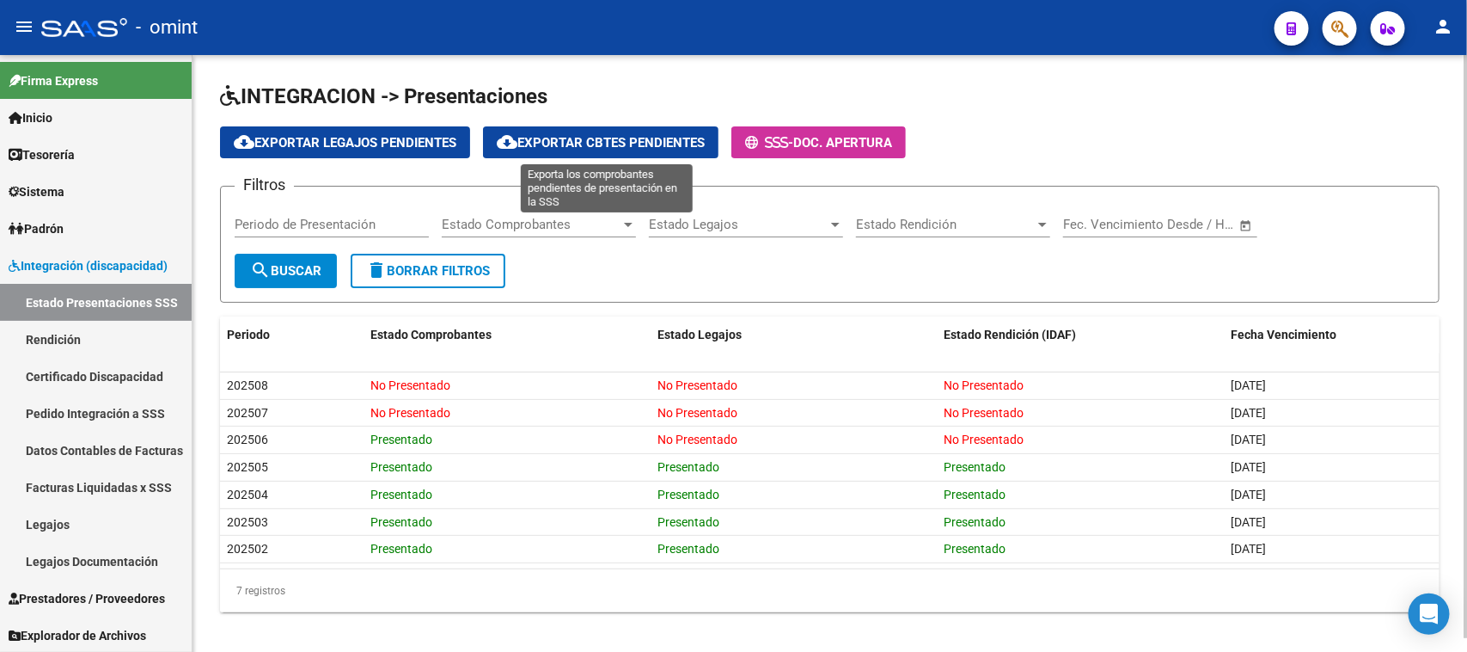
click at [622, 146] on span "cloud_download Exportar Cbtes Pendientes" at bounding box center [601, 142] width 208 height 15
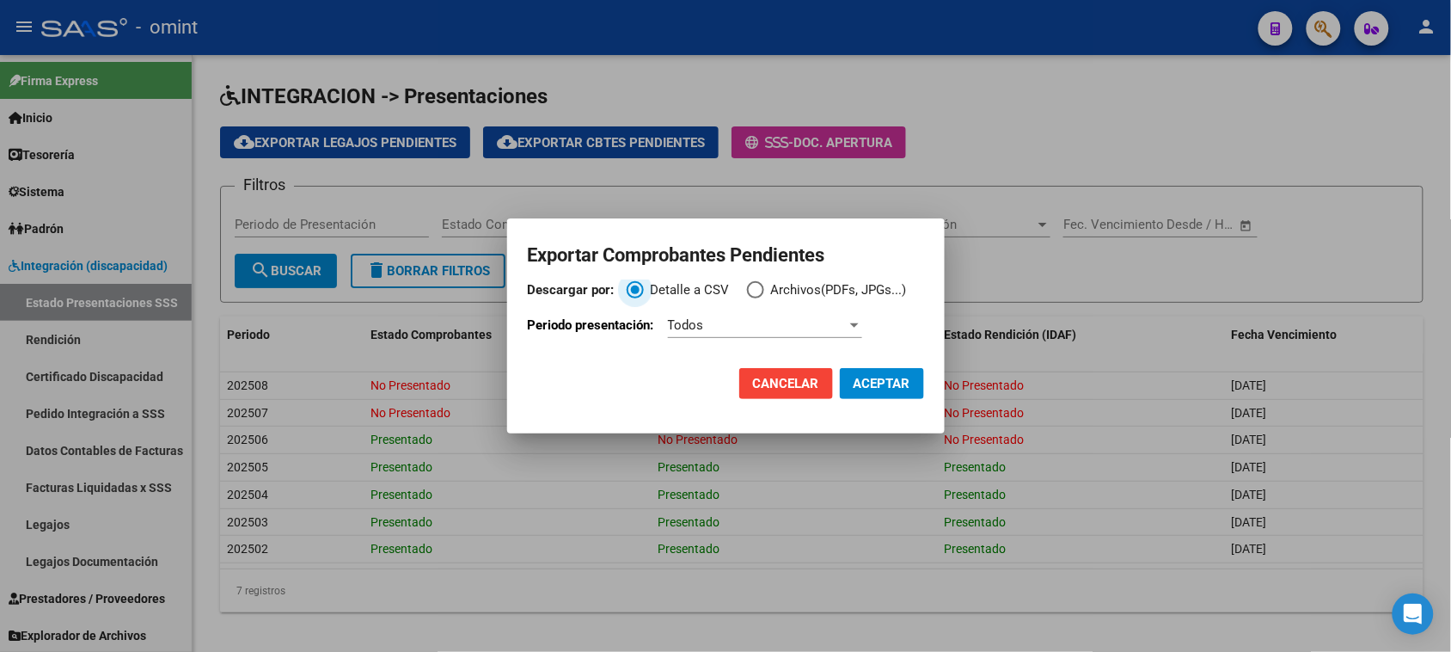
click at [821, 320] on div "Todos" at bounding box center [757, 324] width 179 height 15
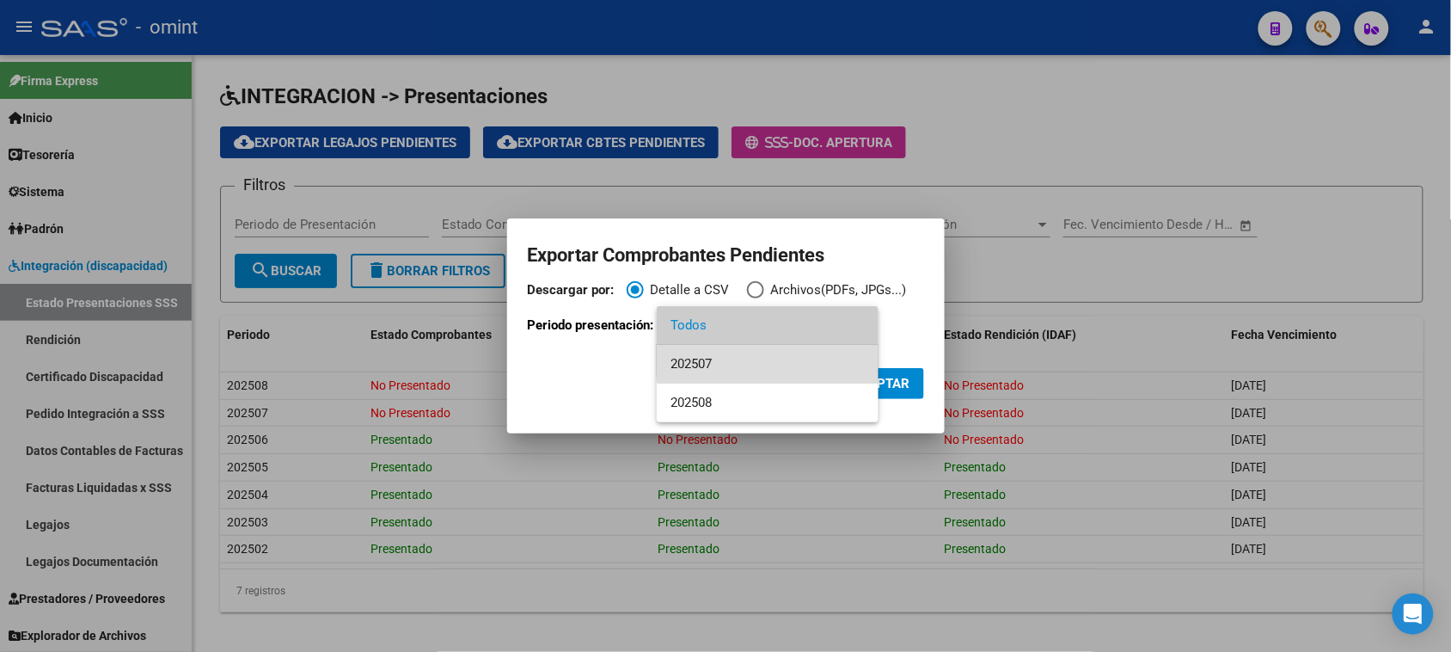
click at [799, 358] on span "202507" at bounding box center [768, 364] width 194 height 39
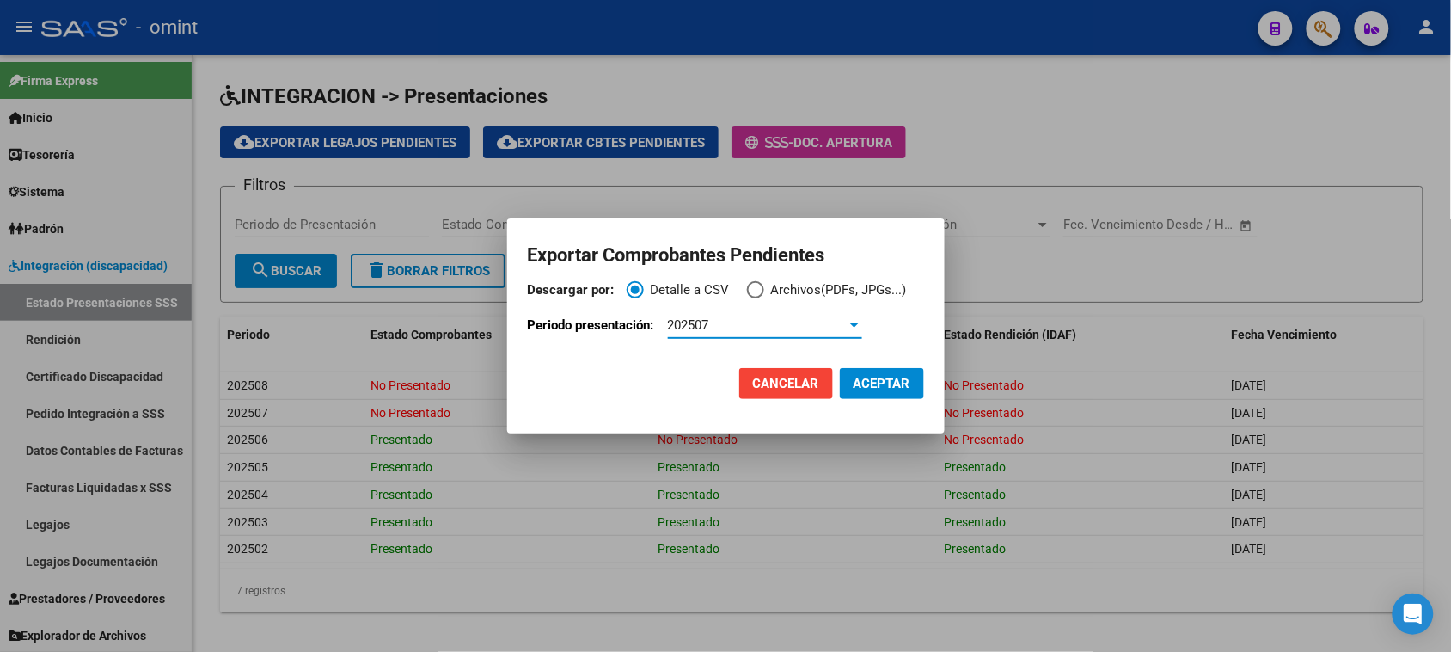
click at [793, 285] on span "Archivos(PDFs, JPGs...)" at bounding box center [835, 290] width 143 height 20
click at [764, 285] on input "Archivos(PDFs, JPGs...)" at bounding box center [755, 289] width 17 height 17
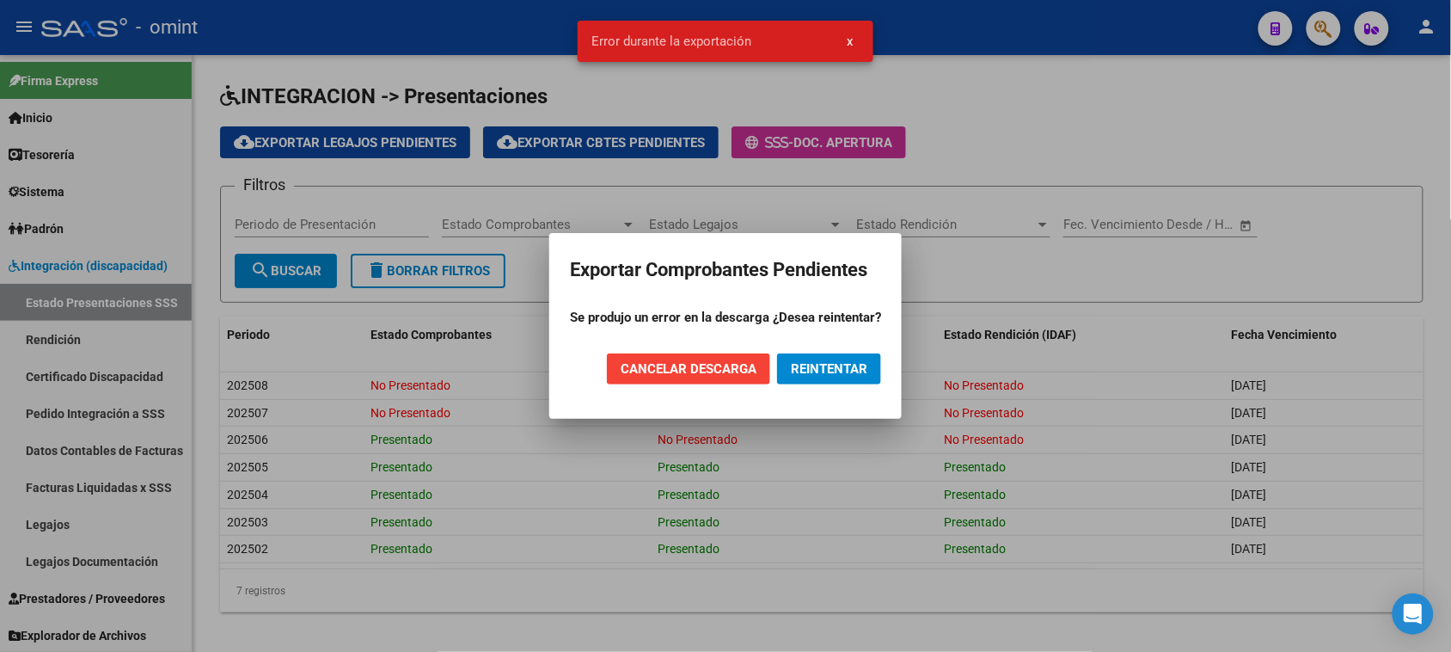
click at [806, 361] on span "REINTENTAR" at bounding box center [829, 368] width 77 height 15
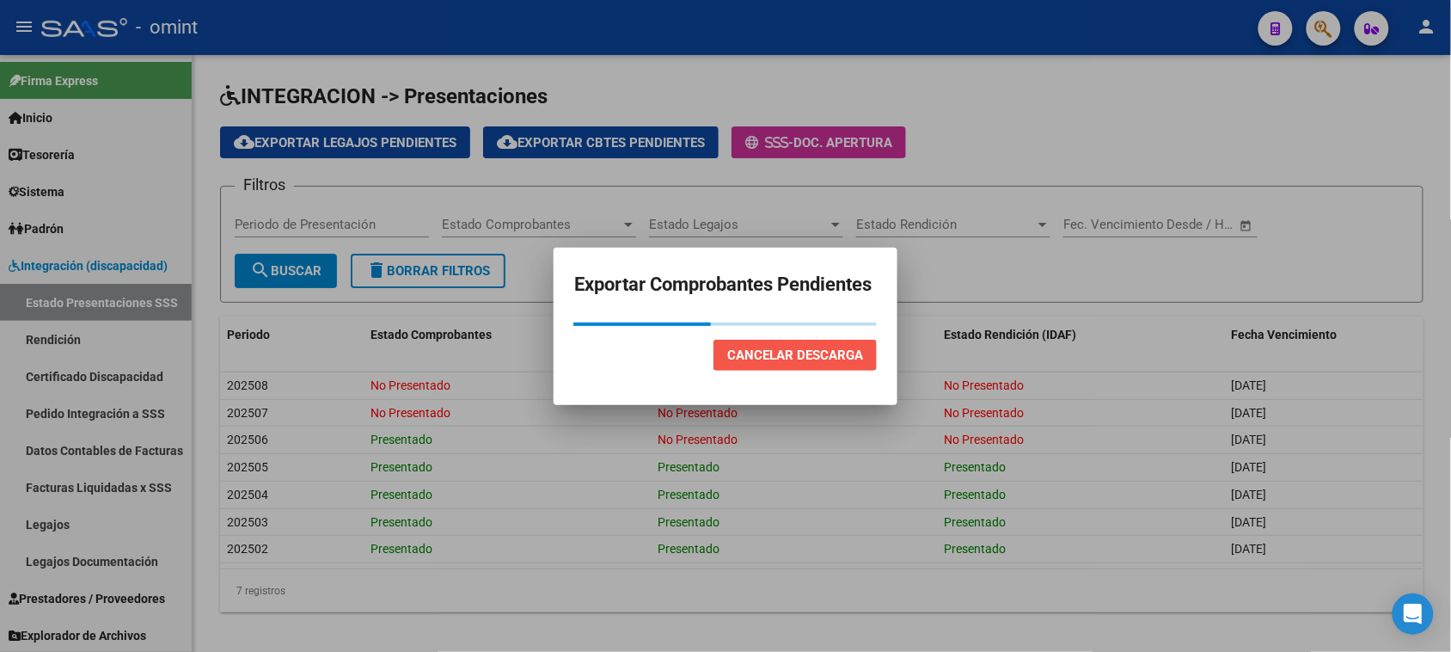
click at [771, 357] on span "Cancelar Descarga" at bounding box center [795, 354] width 136 height 15
